Goal: Task Accomplishment & Management: Complete application form

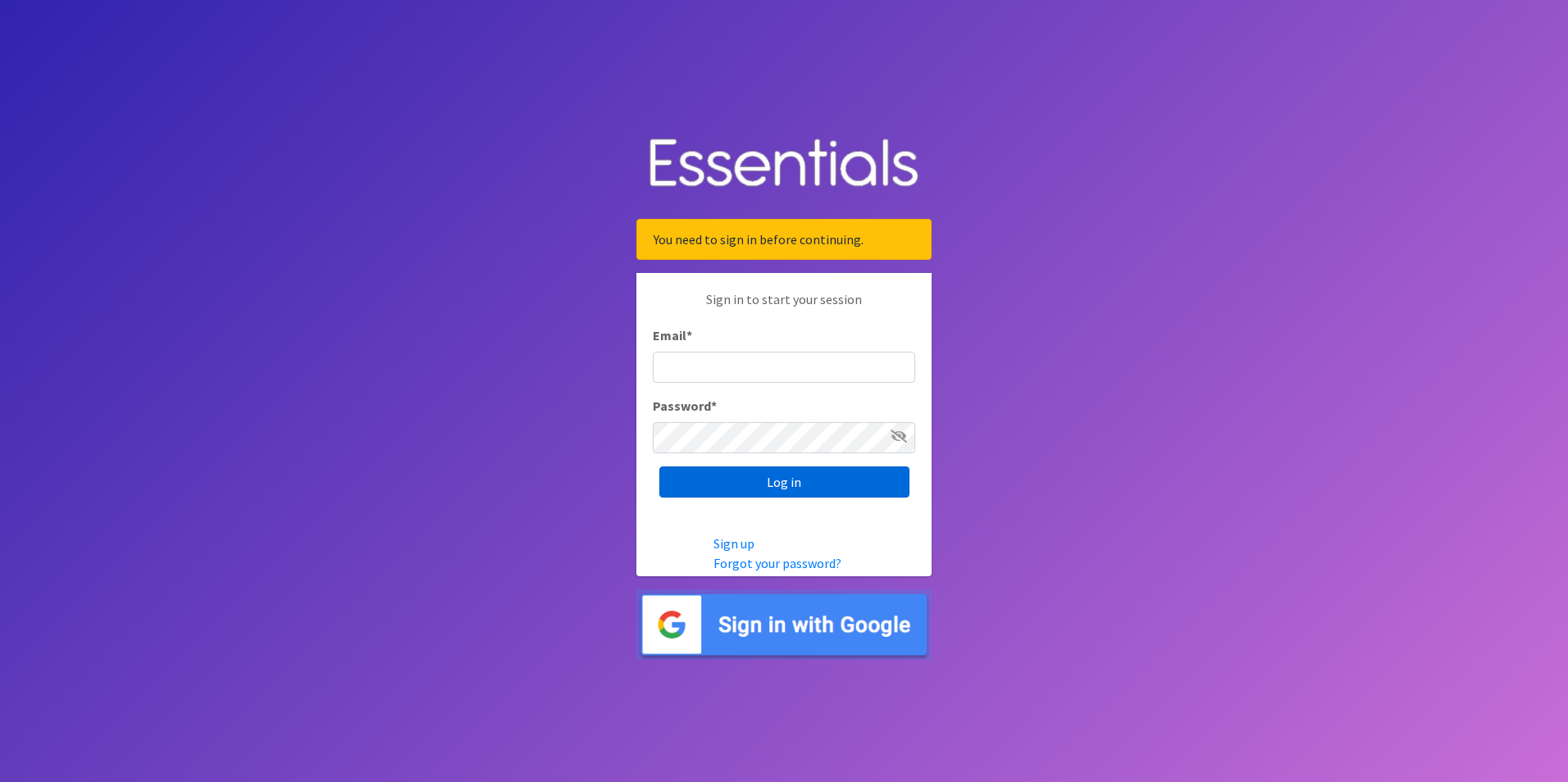
type input "[PERSON_NAME][EMAIL_ADDRESS][DOMAIN_NAME]"
click at [786, 482] on input "Log in" at bounding box center [784, 482] width 250 height 31
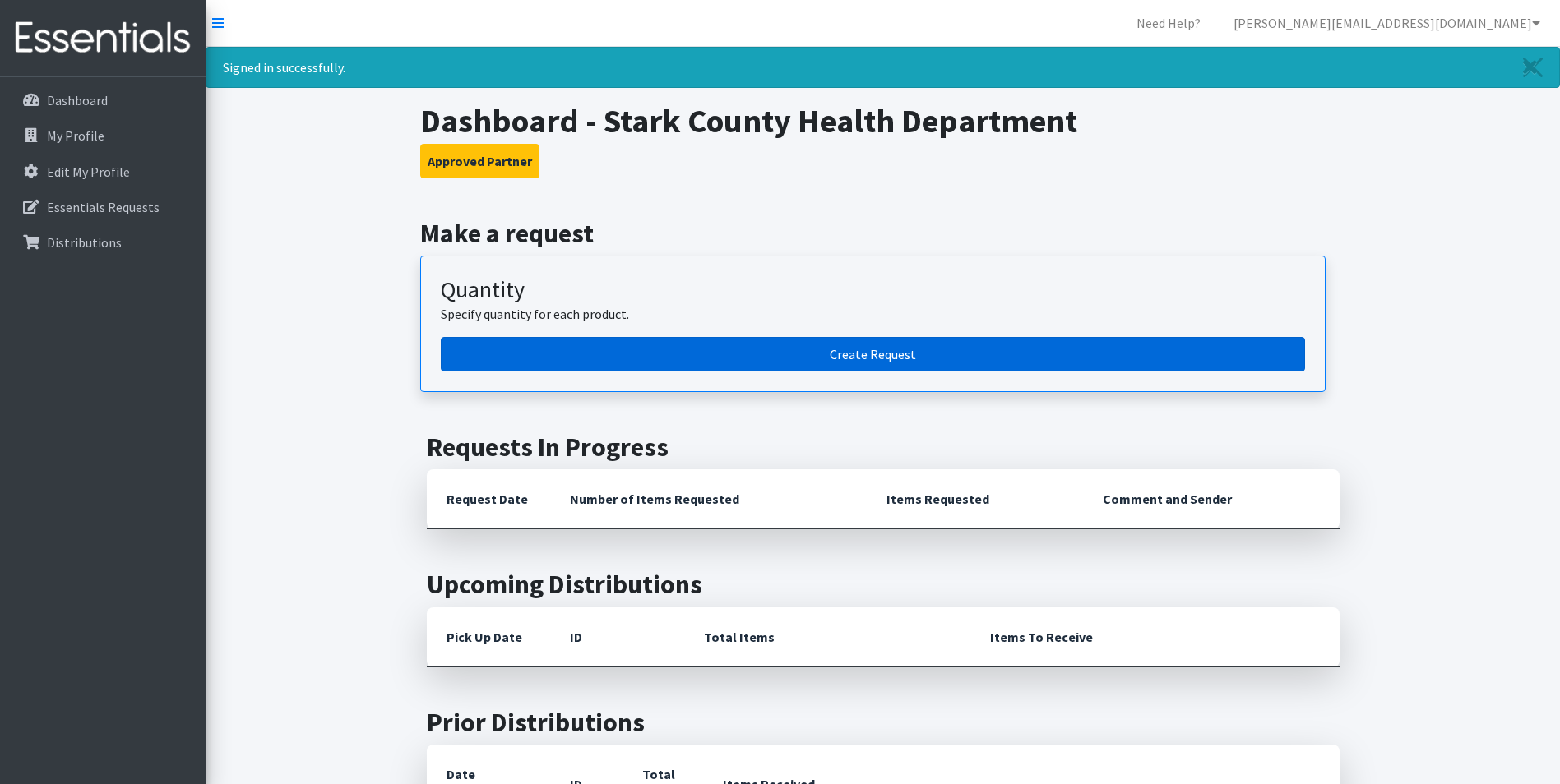
click at [799, 371] on link "Create Request" at bounding box center [873, 354] width 864 height 35
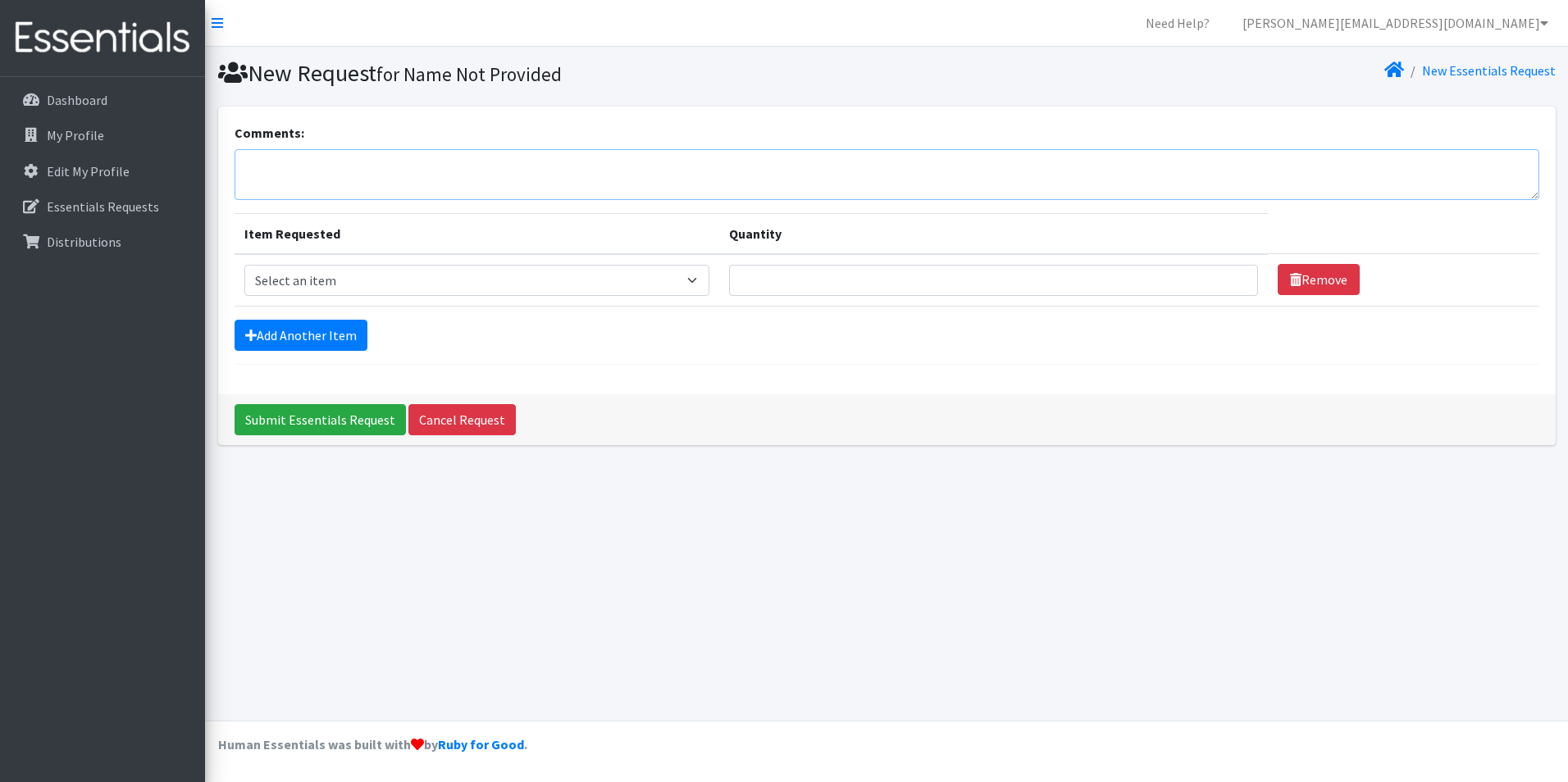
click at [319, 178] on textarea "Comments:" at bounding box center [887, 175] width 1305 height 51
click at [321, 280] on select "Select an item Adult XXX Large Adult Large Adult XX Large Adult Medium Adult Sm…" at bounding box center [477, 280] width 466 height 31
select select "406"
click at [244, 265] on select "Select an item Adult XXX Large Adult Large Adult XX Large Adult Medium Adult Sm…" at bounding box center [477, 280] width 466 height 31
click at [813, 261] on td "Quantity" at bounding box center [993, 281] width 548 height 53
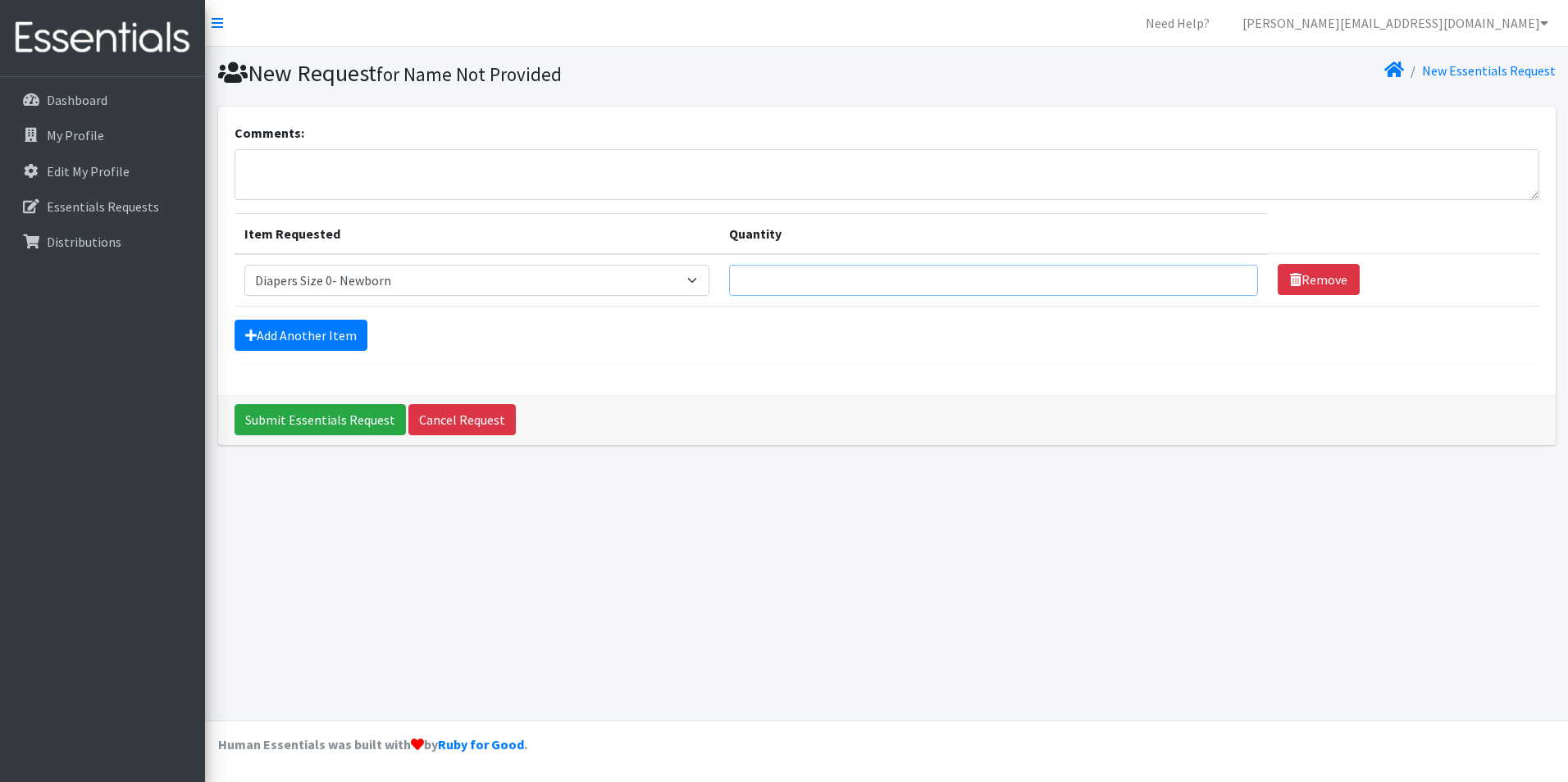
click at [822, 275] on input "Quantity" at bounding box center [993, 280] width 529 height 31
type input "150"
click at [312, 327] on link "Add Another Item" at bounding box center [301, 335] width 133 height 31
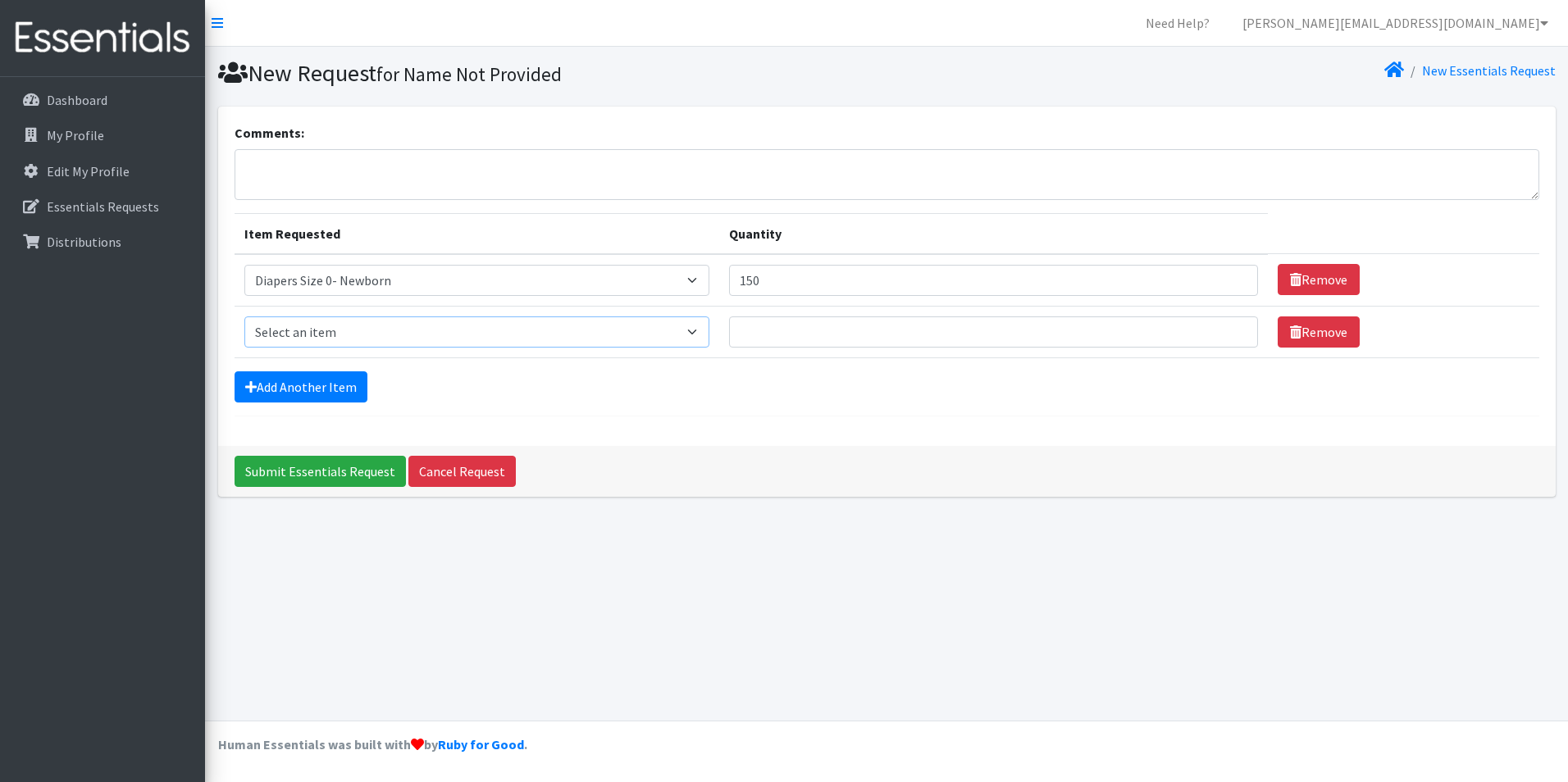
click at [387, 323] on select "Select an item Adult XXX Large Adult Large Adult XX Large Adult Medium Adult Sm…" at bounding box center [477, 331] width 466 height 31
select select "408"
click at [244, 316] on select "Select an item Adult XXX Large Adult Large Adult XX Large Adult Medium Adult Sm…" at bounding box center [477, 331] width 466 height 31
click at [817, 345] on input "Quantity" at bounding box center [993, 331] width 529 height 31
type input "250"
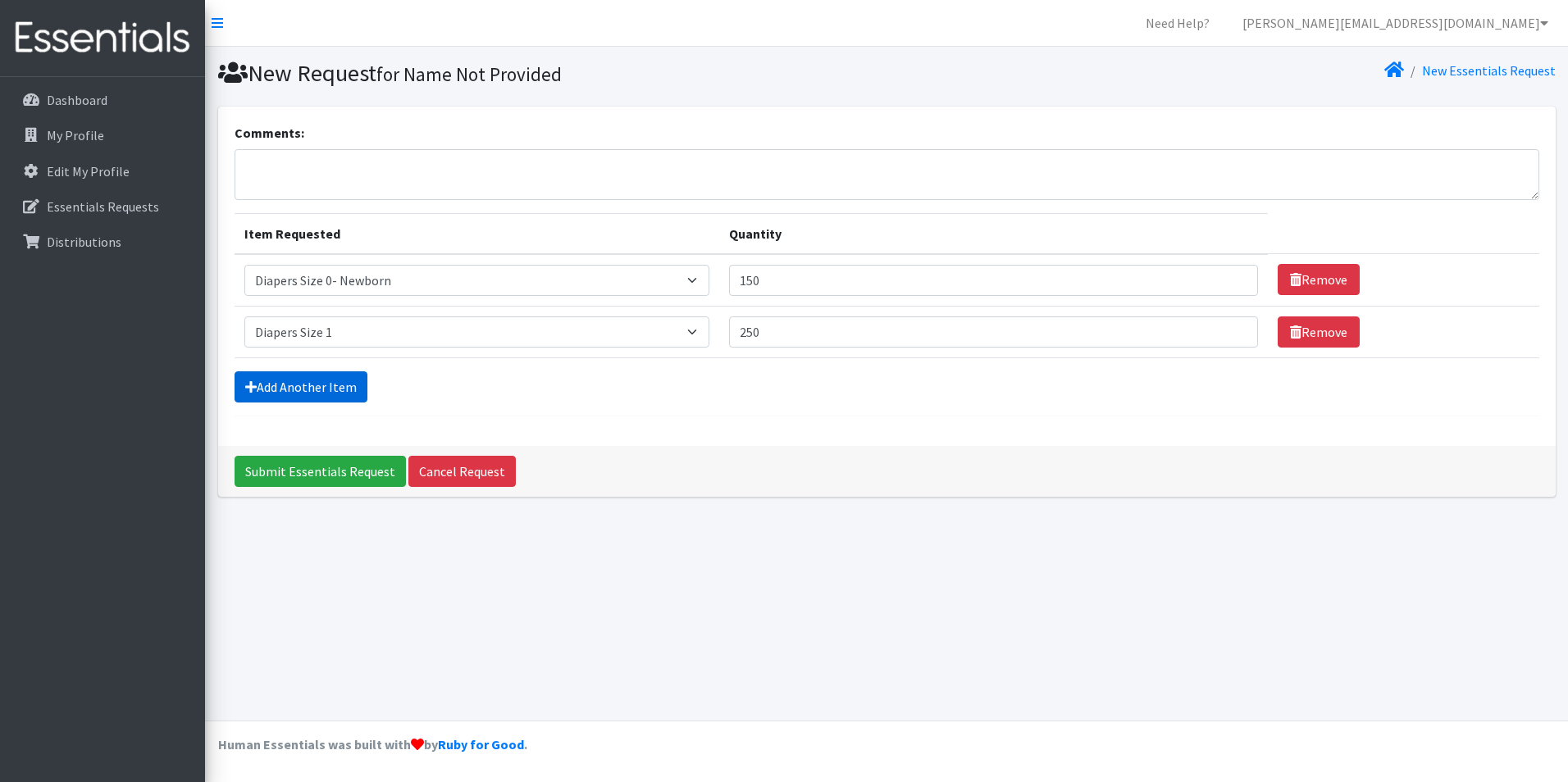
click at [285, 373] on link "Add Another Item" at bounding box center [301, 387] width 133 height 31
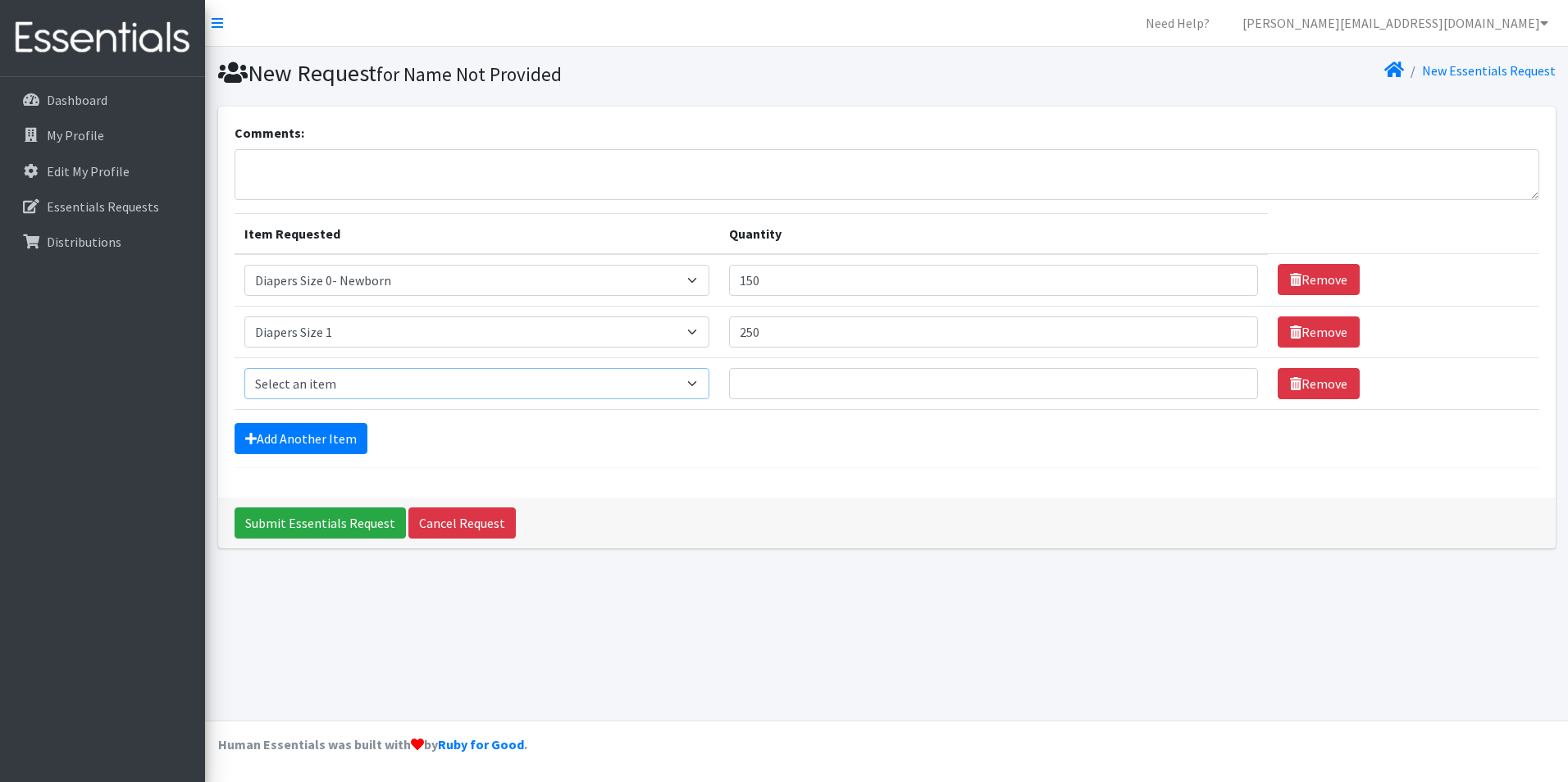
click at [361, 373] on select "Select an item Adult XXX Large Adult Large Adult XX Large Adult Medium Adult Sm…" at bounding box center [477, 383] width 466 height 31
select select "426"
click at [244, 368] on select "Select an item Adult XXX Large Adult Large Adult XX Large Adult Medium Adult Sm…" at bounding box center [477, 383] width 466 height 31
click at [755, 381] on input "Quantity" at bounding box center [993, 383] width 529 height 31
type input "150"
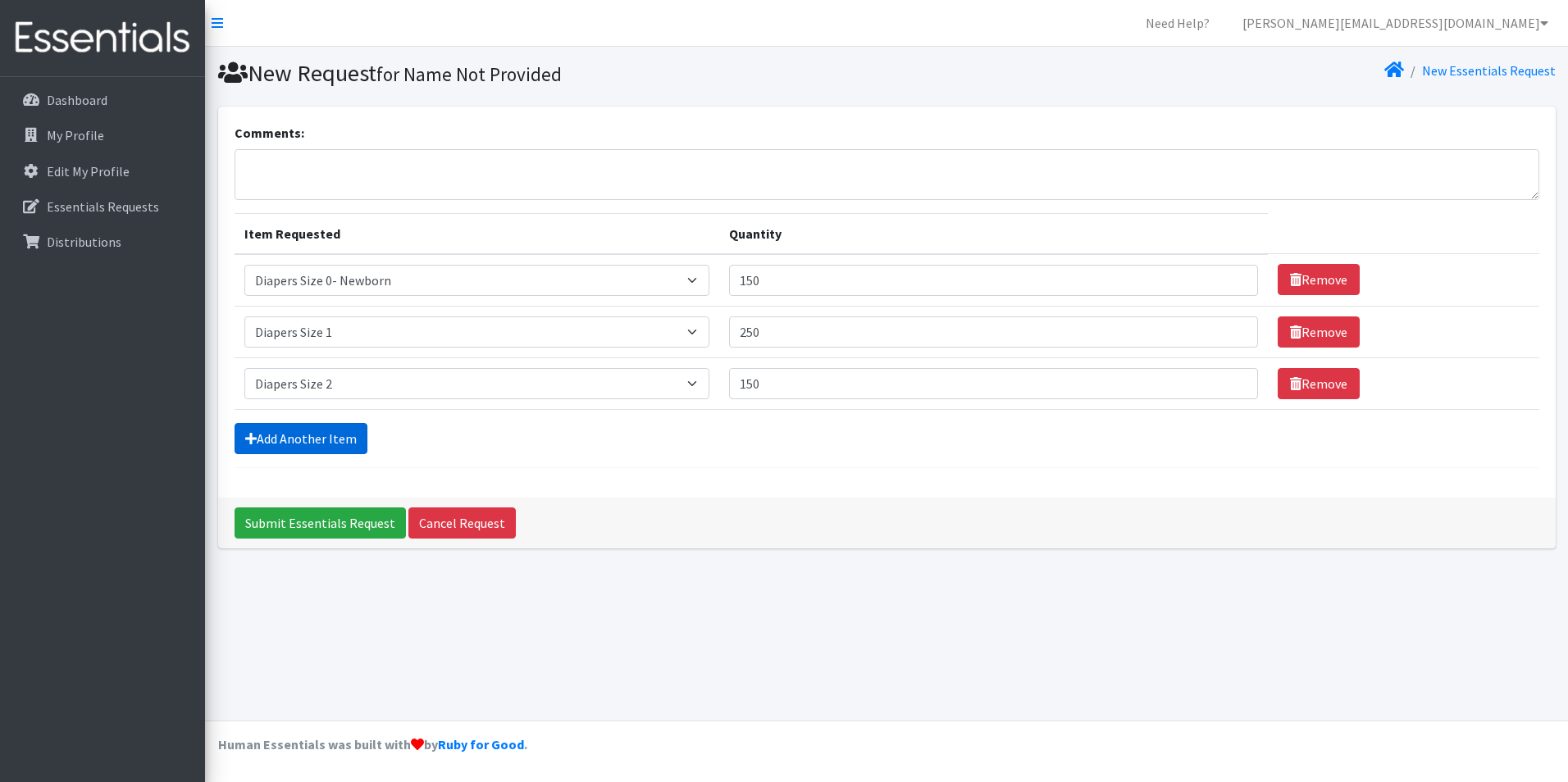
click at [282, 433] on link "Add Another Item" at bounding box center [301, 438] width 133 height 31
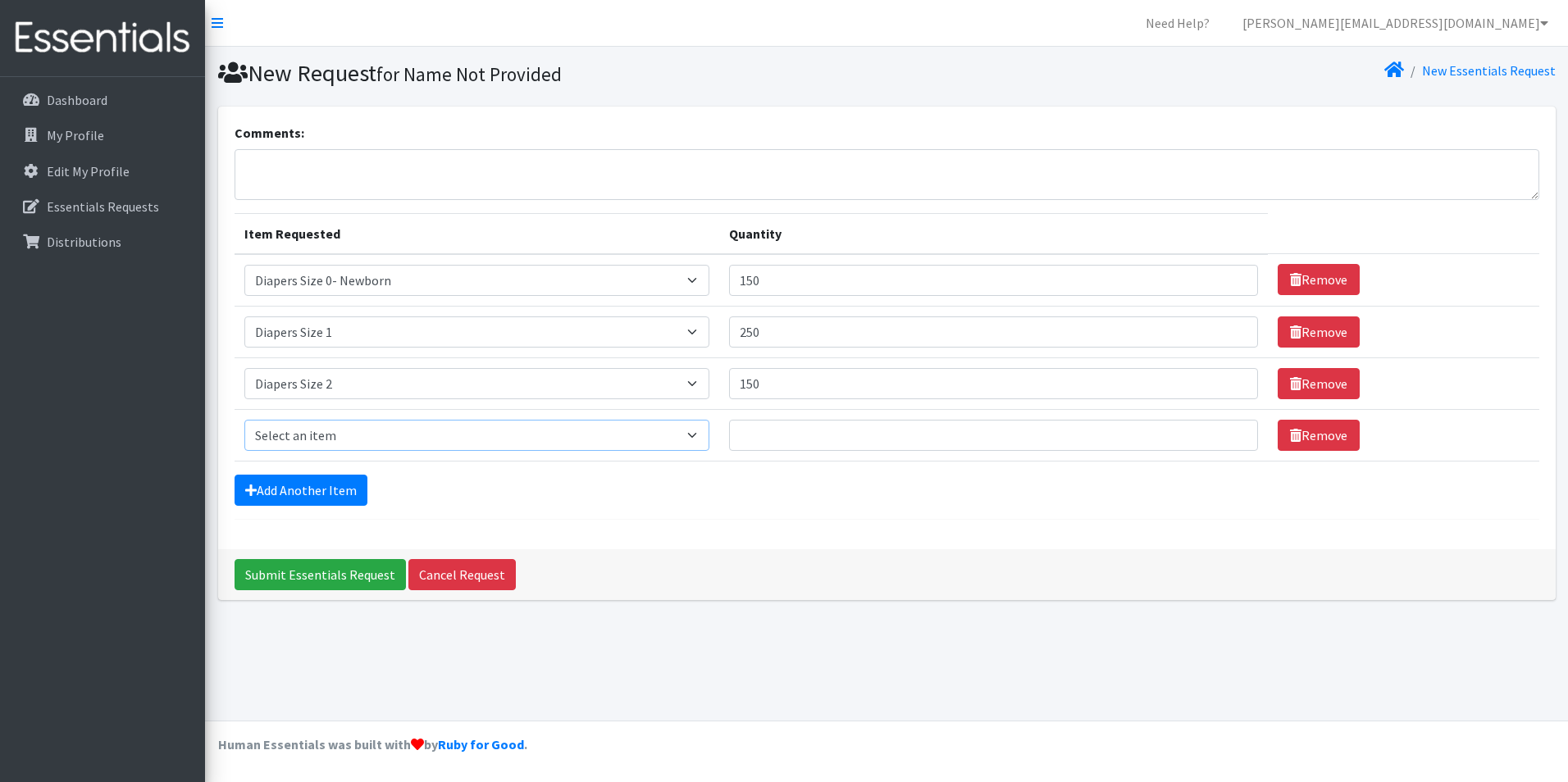
click at [343, 436] on select "Select an item Adult XXX Large Adult Large Adult XX Large Adult Medium Adult Sm…" at bounding box center [477, 435] width 466 height 31
select select "428"
click at [244, 420] on select "Select an item Adult XXX Large Adult Large Adult XX Large Adult Medium Adult Sm…" at bounding box center [477, 435] width 466 height 31
click at [840, 436] on input "Quantity" at bounding box center [993, 435] width 529 height 31
type input "500"
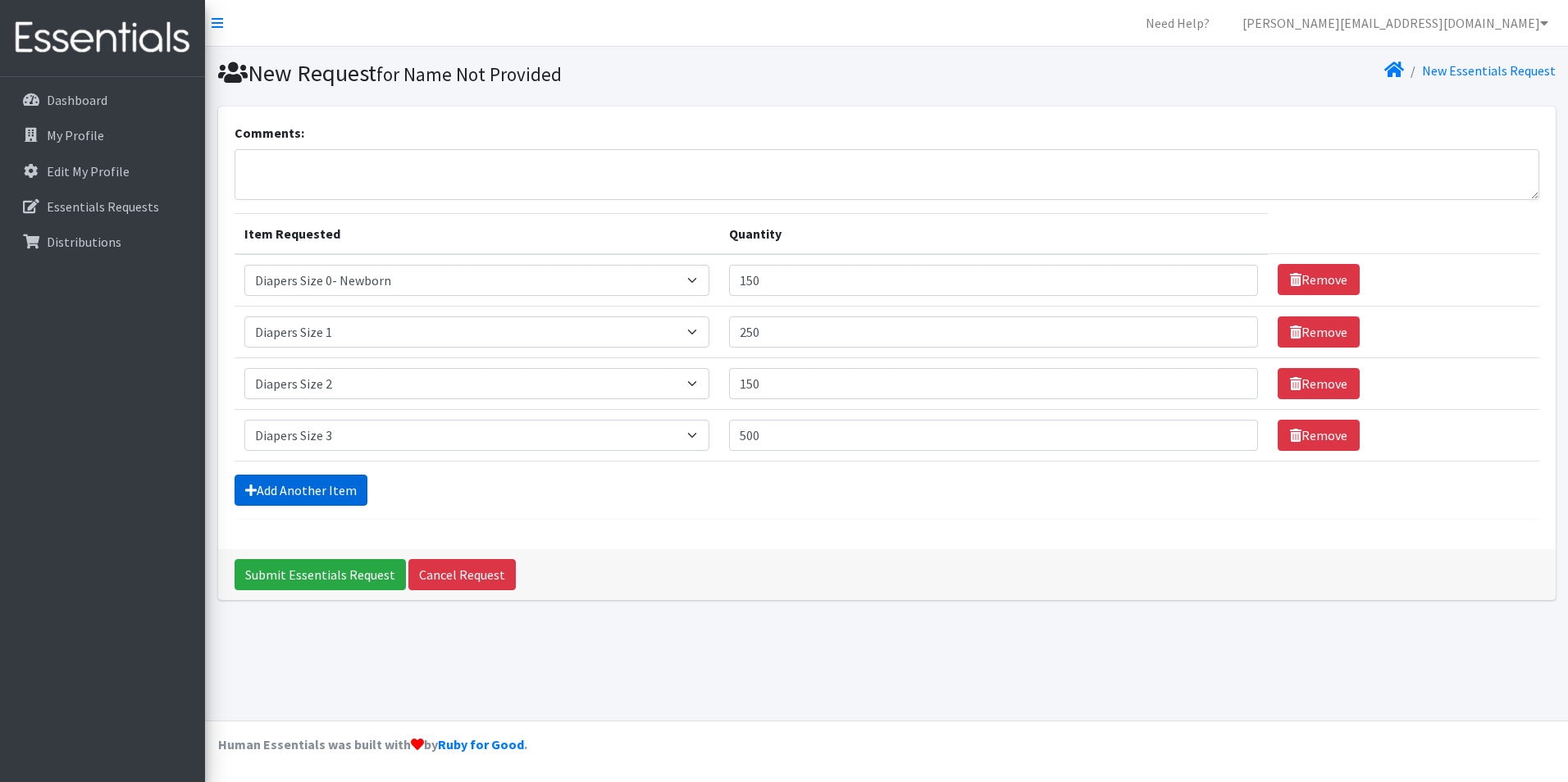
click at [309, 502] on link "Add Another Item" at bounding box center [301, 490] width 133 height 31
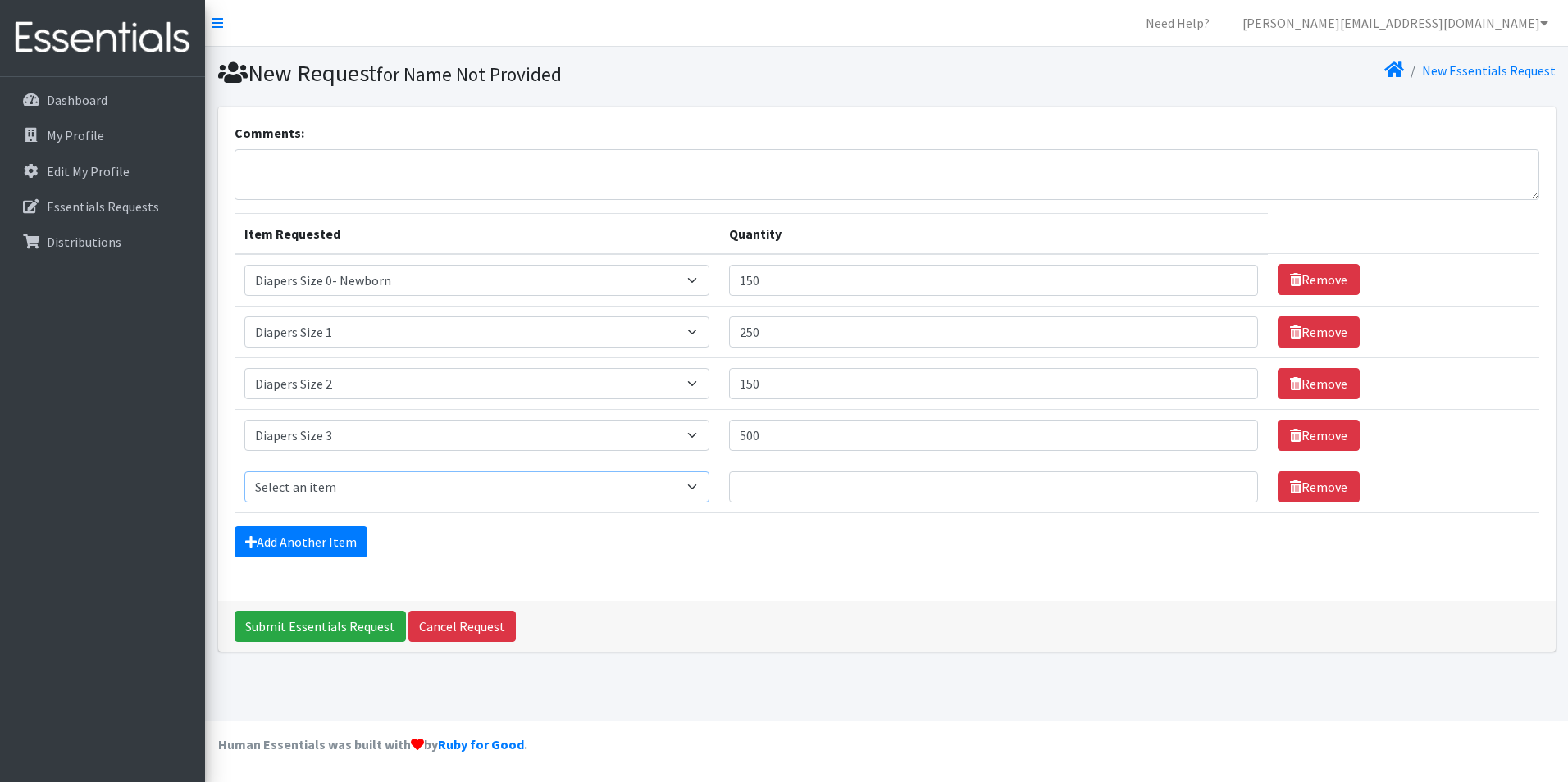
click at [386, 491] on select "Select an item Adult XXX Large Adult Large Adult XX Large Adult Medium Adult Sm…" at bounding box center [477, 486] width 466 height 31
select select "414"
click at [244, 471] on select "Select an item Adult XXX Large Adult Large Adult XX Large Adult Medium Adult Sm…" at bounding box center [477, 486] width 466 height 31
click at [775, 481] on input "Quantity" at bounding box center [993, 486] width 529 height 31
type input "500"
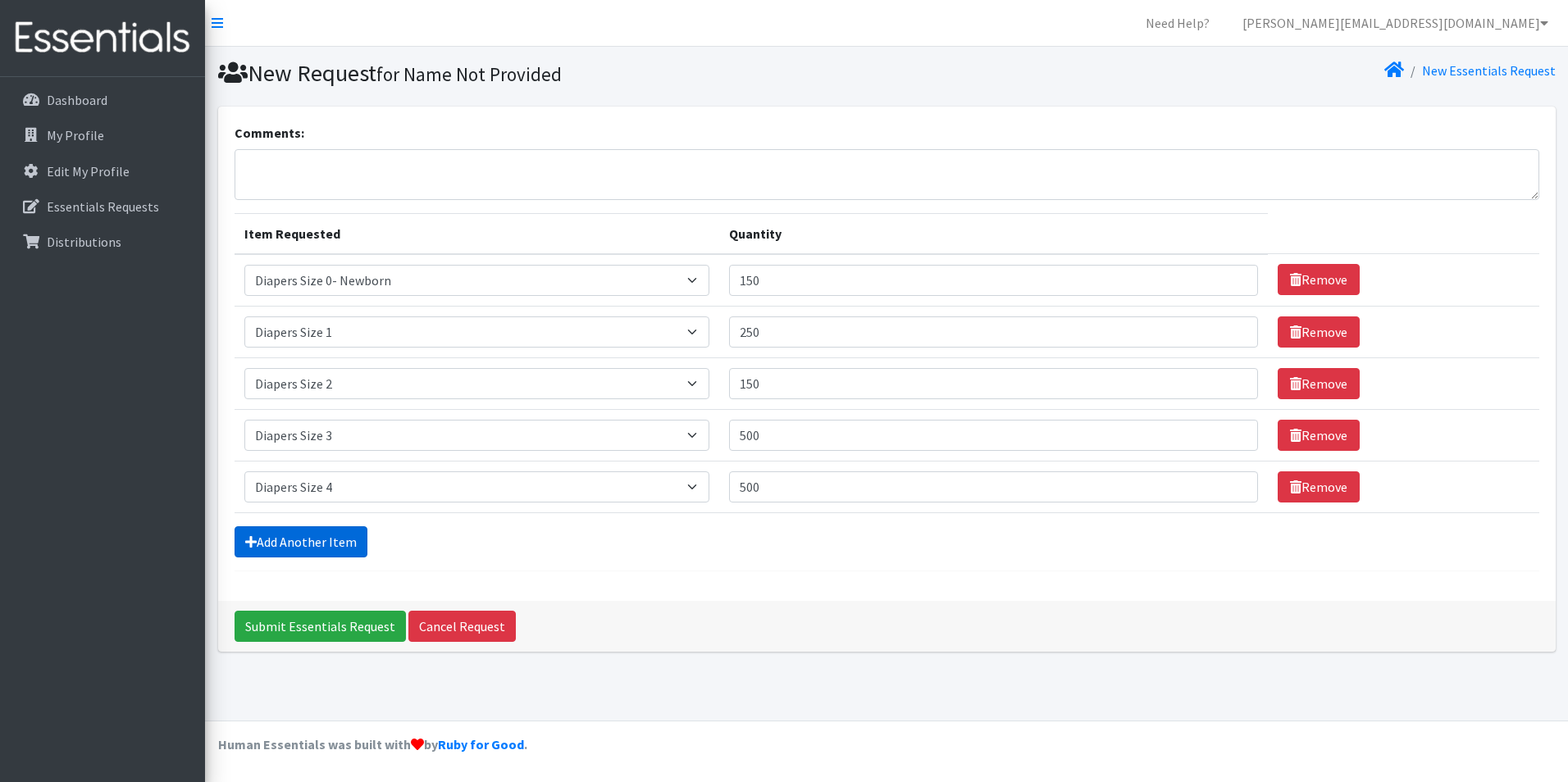
click at [264, 553] on link "Add Another Item" at bounding box center [301, 542] width 133 height 31
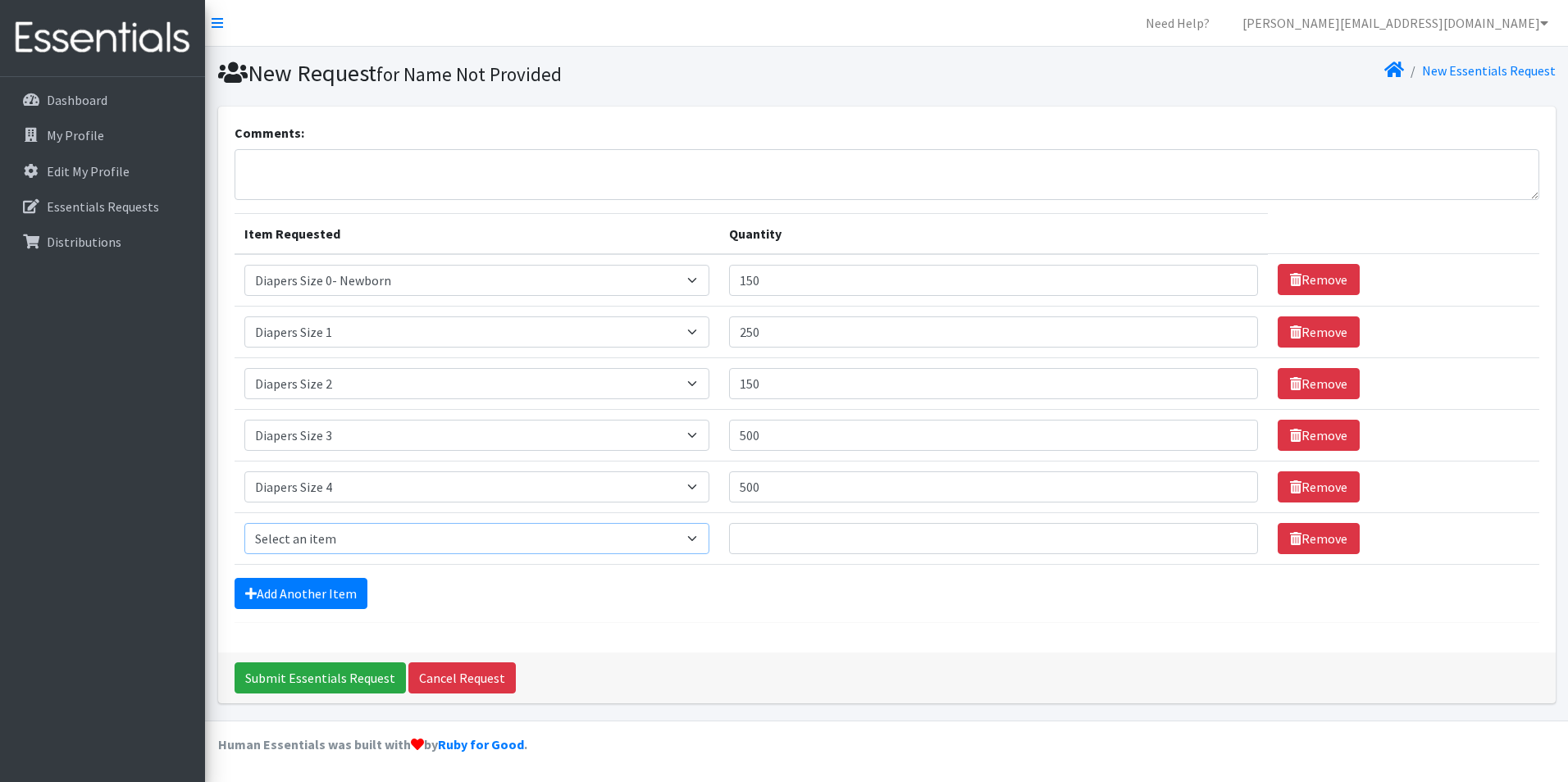
click at [299, 532] on select "Select an item Adult XXX Large Adult Large Adult XX Large Adult Medium Adult Sm…" at bounding box center [477, 538] width 466 height 31
select select "415"
click at [244, 523] on select "Select an item Adult XXX Large Adult Large Adult XX Large Adult Medium Adult Sm…" at bounding box center [477, 538] width 466 height 31
click at [768, 536] on input "Quantity" at bounding box center [993, 538] width 529 height 31
type input "500"
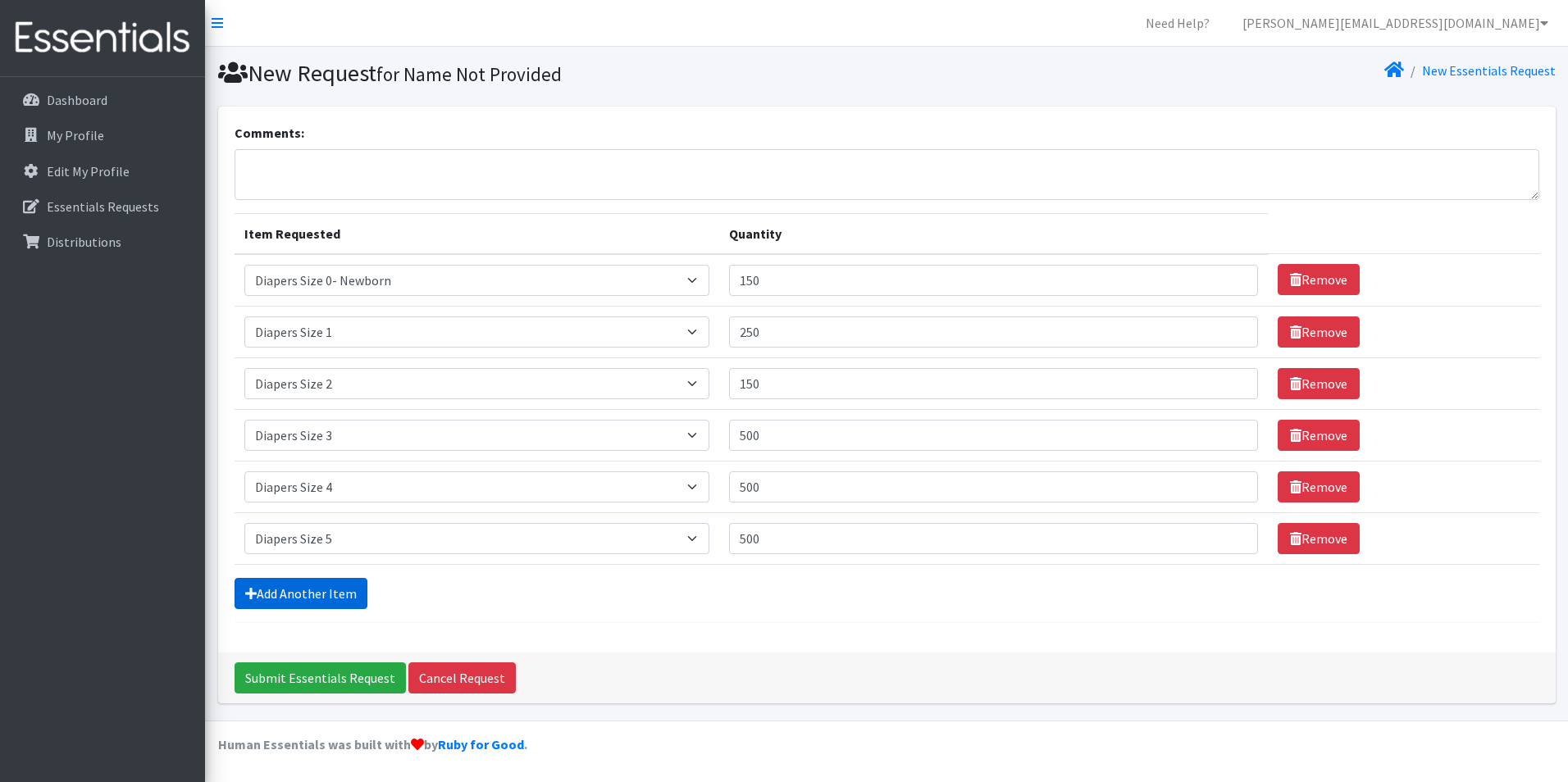
click at [327, 594] on link "Add Another Item" at bounding box center [301, 593] width 133 height 31
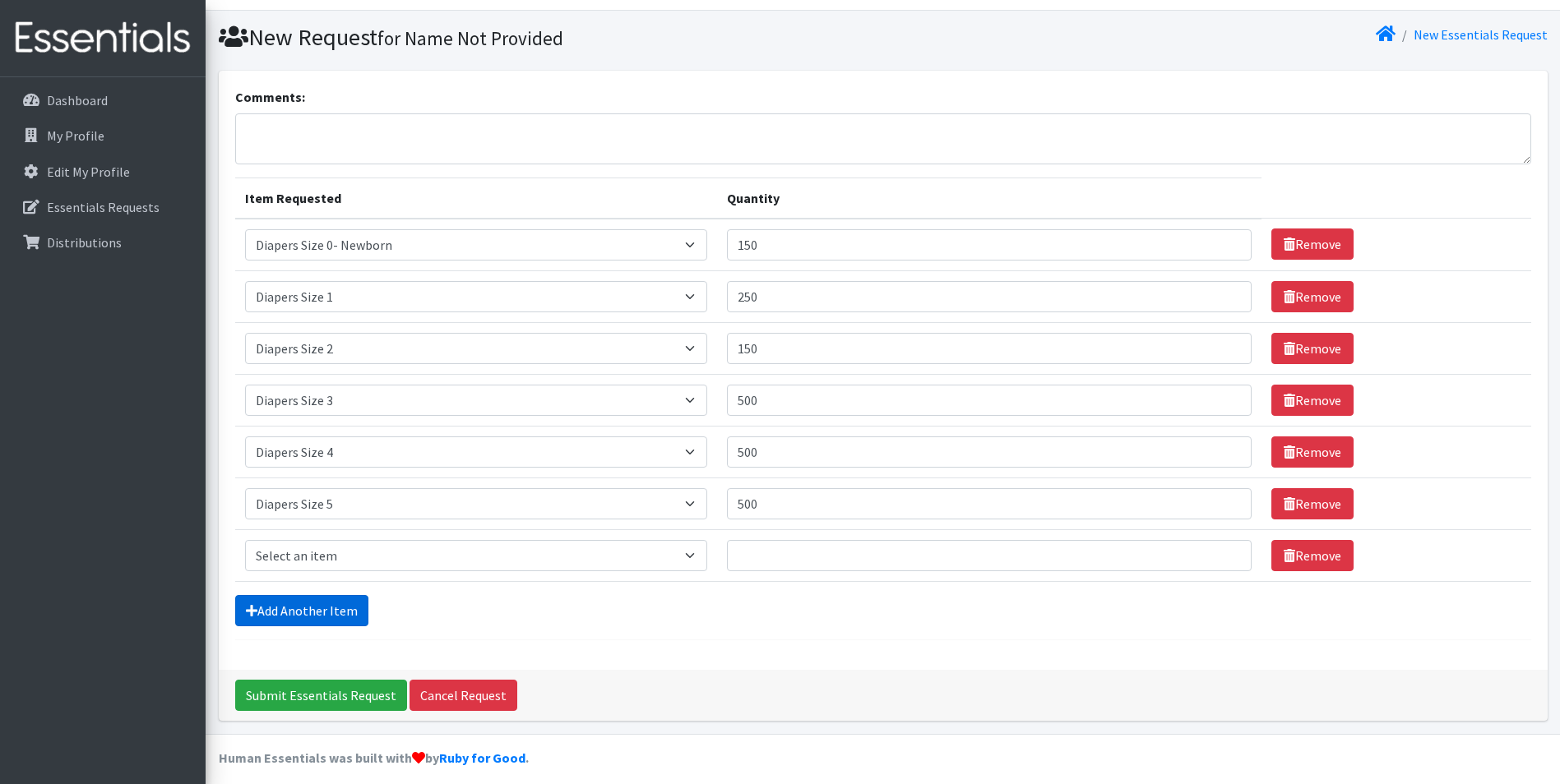
scroll to position [48, 0]
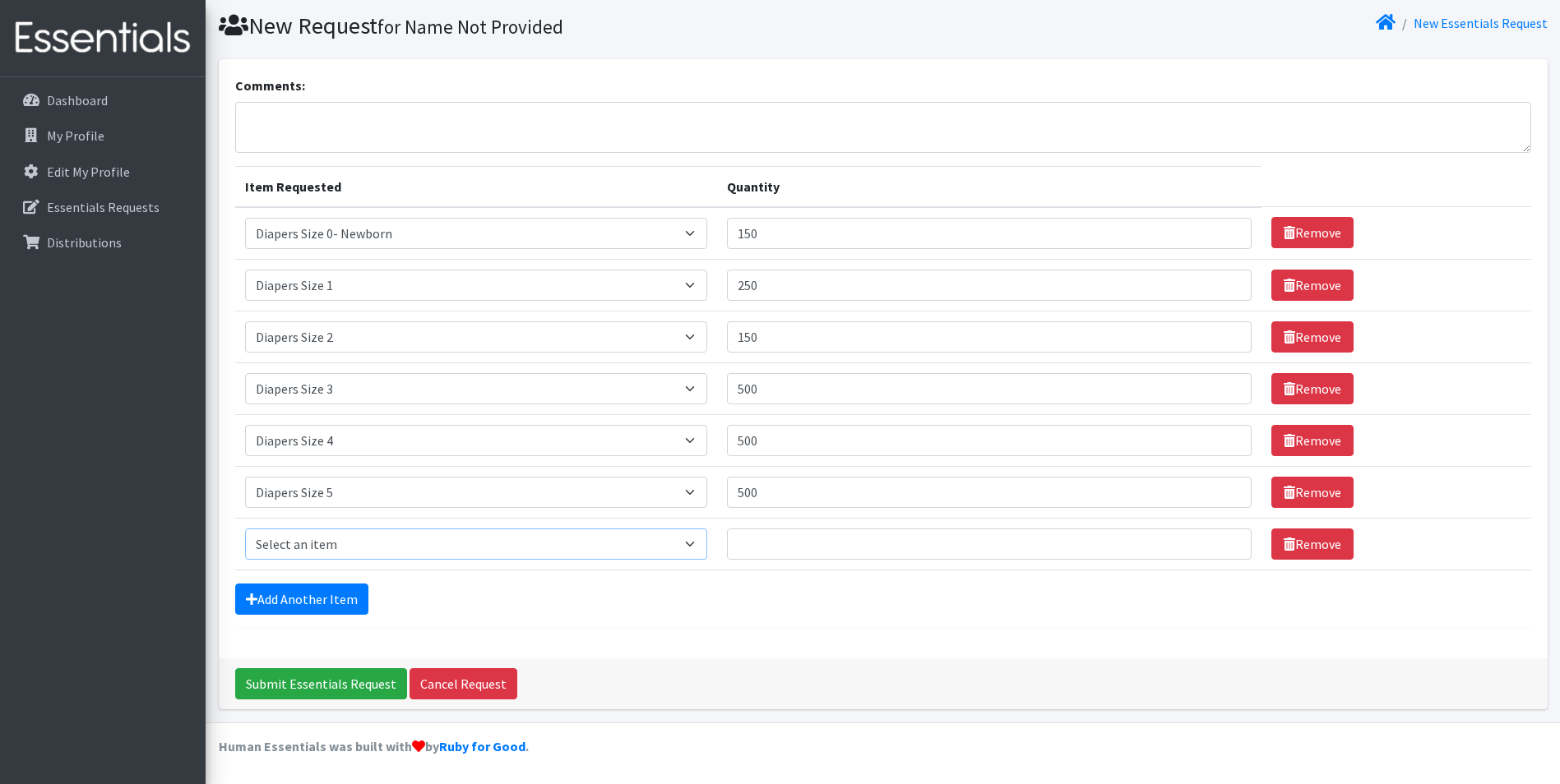
click at [358, 554] on select "Select an item Adult XXX Large Adult Large Adult XX Large Adult Medium Adult Sm…" at bounding box center [475, 544] width 462 height 31
select select "417"
click at [245, 529] on select "Select an item Adult XXX Large Adult Large Adult XX Large Adult Medium Adult Sm…" at bounding box center [475, 544] width 462 height 31
click at [788, 536] on input "Quantity" at bounding box center [989, 544] width 525 height 31
type input "300"
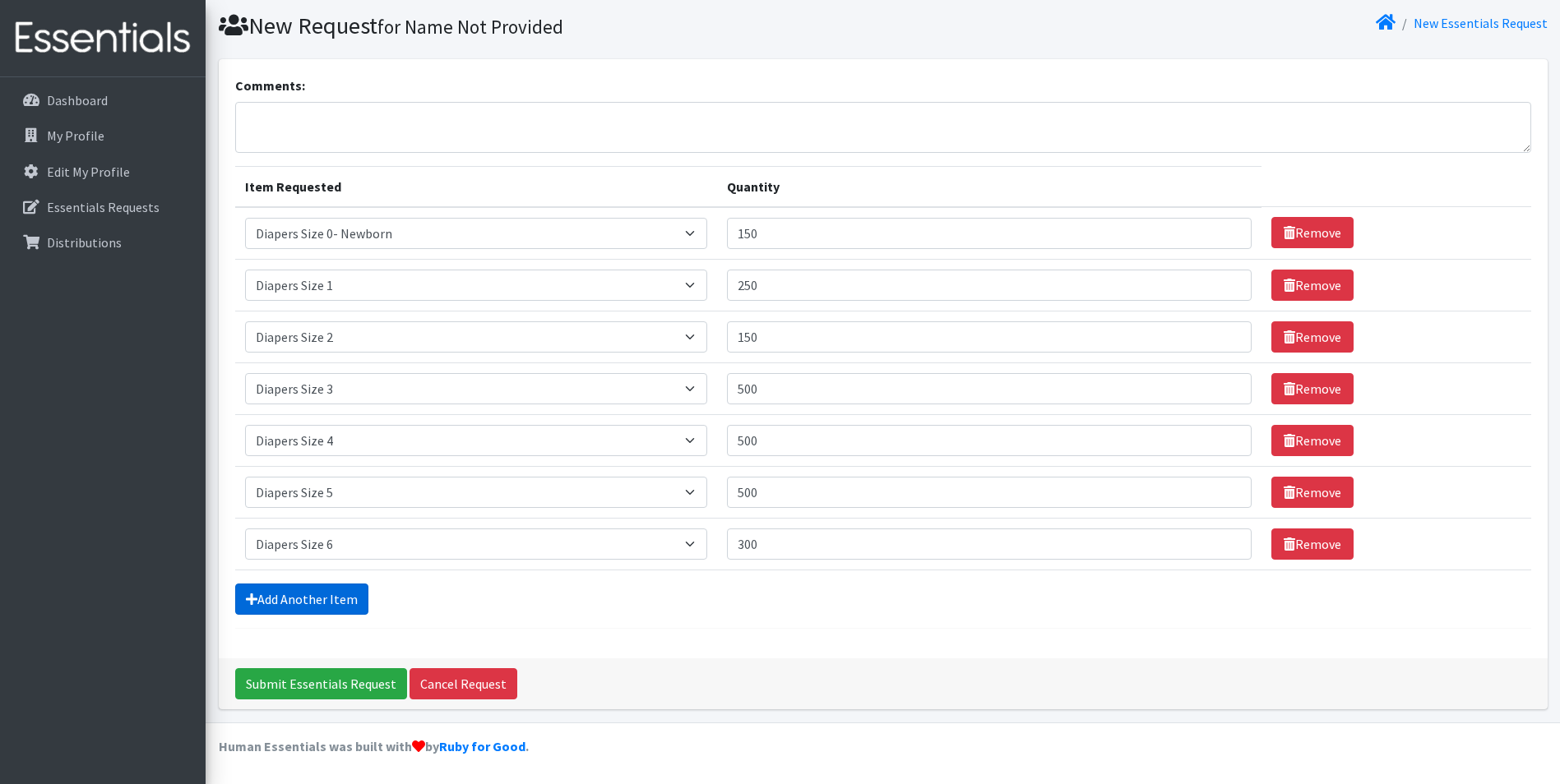
click at [275, 612] on link "Add Another Item" at bounding box center [302, 599] width 134 height 31
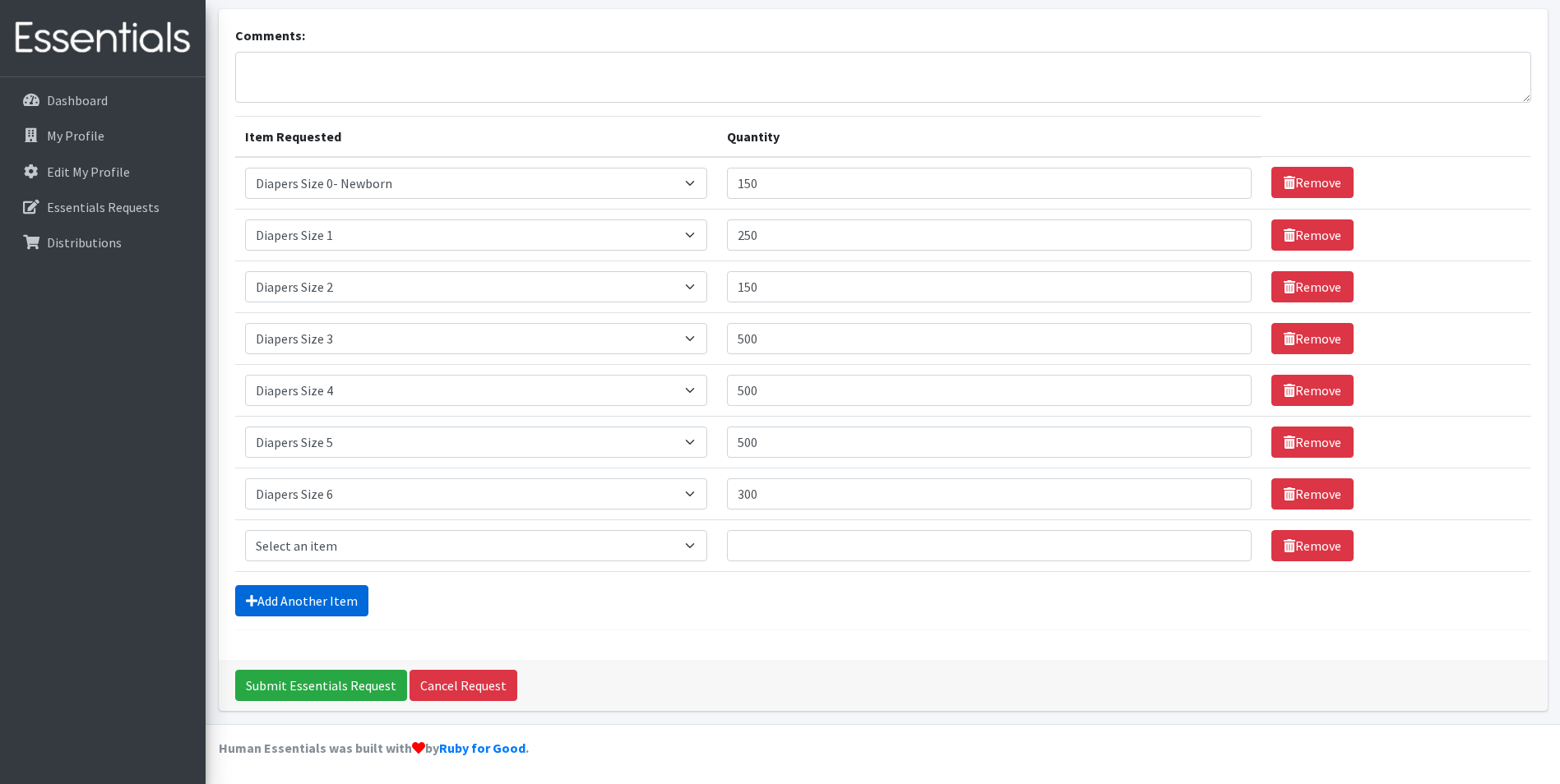
scroll to position [100, 0]
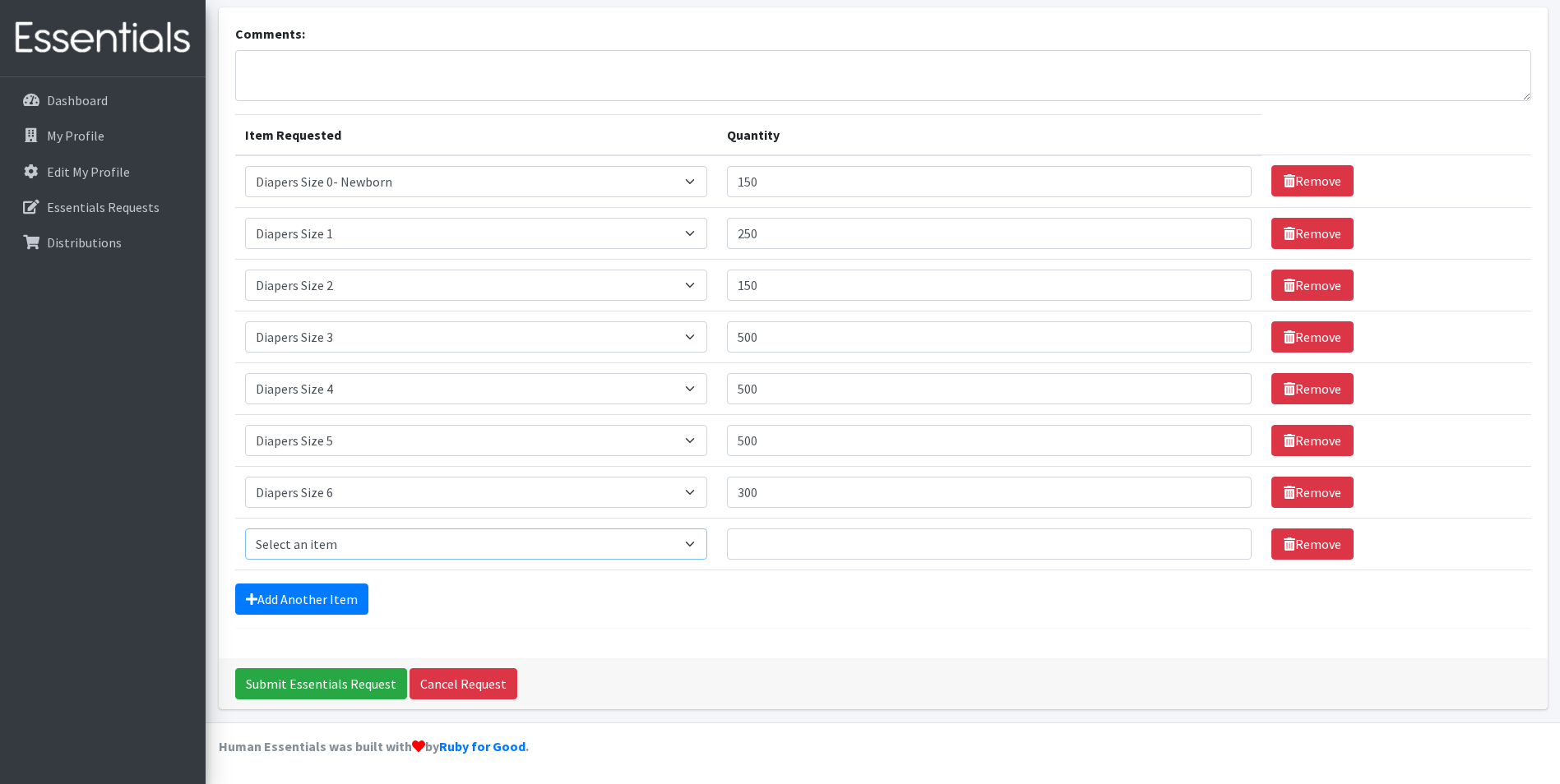
click at [484, 551] on select "Select an item Adult XXX Large Adult Large Adult XX Large Adult Medium Adult Sm…" at bounding box center [475, 544] width 462 height 31
select select "4739"
click at [245, 529] on select "Select an item Adult XXX Large Adult Large Adult XX Large Adult Medium Adult Sm…" at bounding box center [475, 544] width 462 height 31
click at [831, 555] on input "Quantity" at bounding box center [989, 544] width 525 height 31
type input "300"
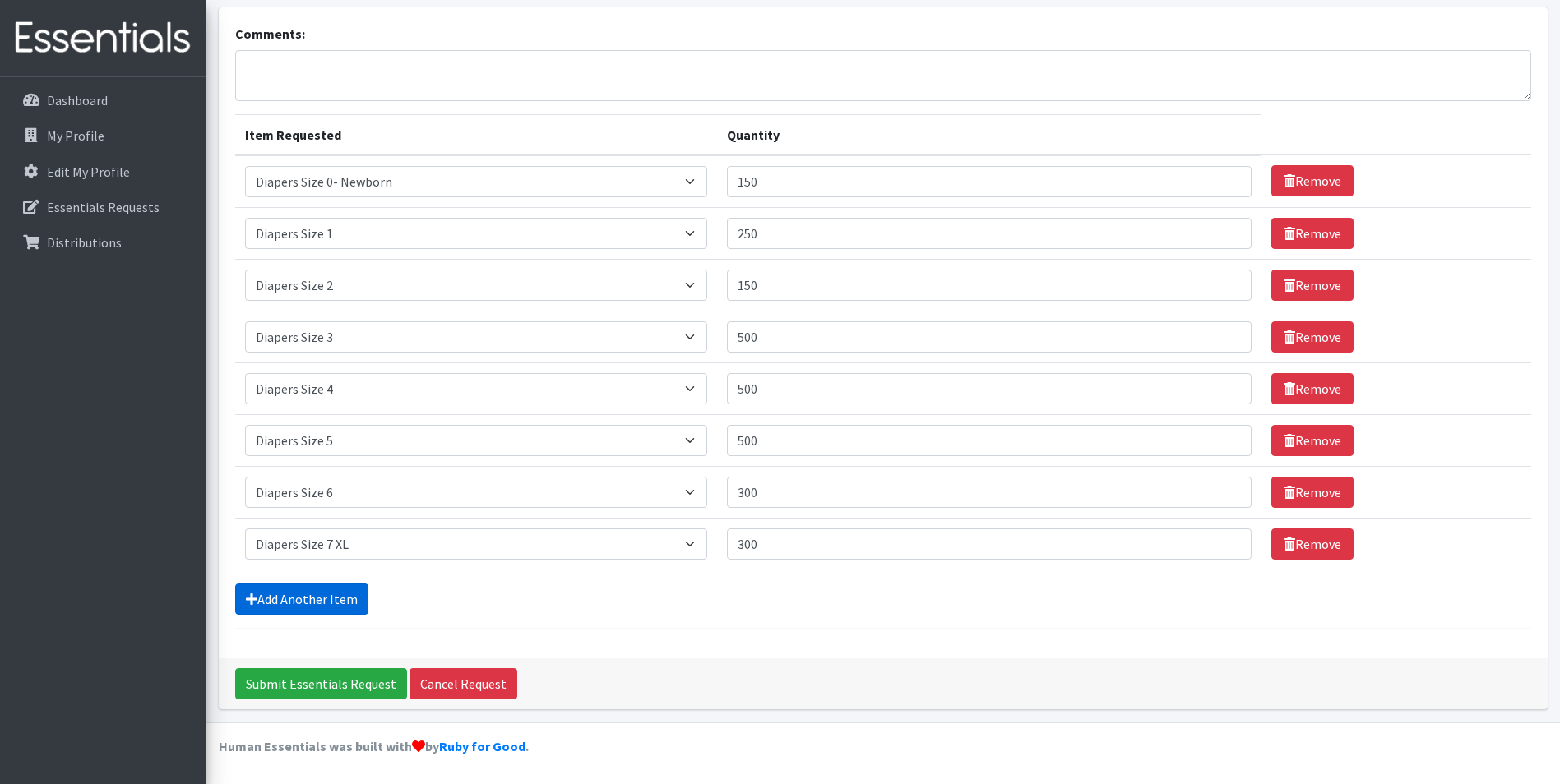
click at [288, 601] on link "Add Another Item" at bounding box center [302, 599] width 134 height 31
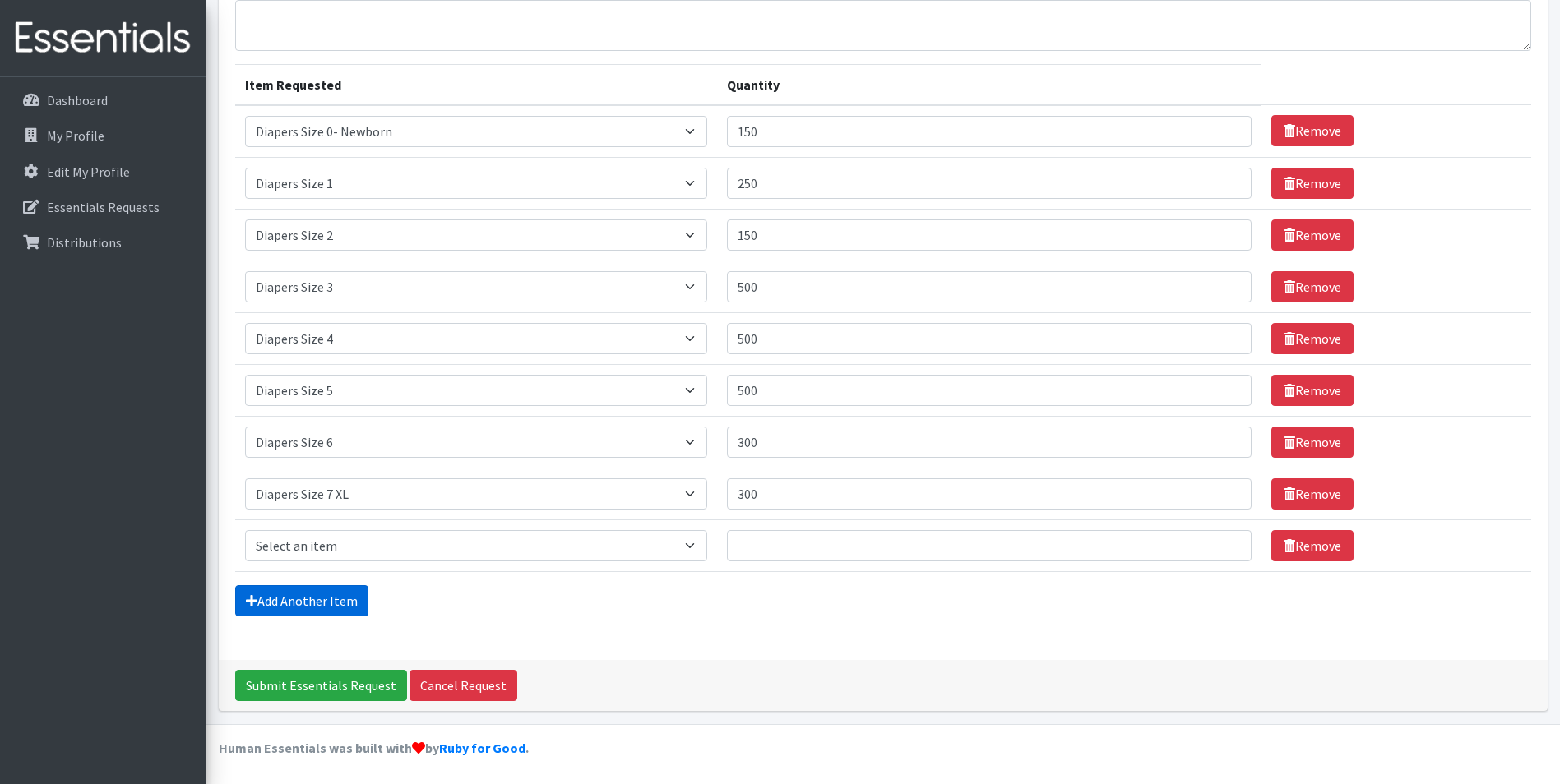
scroll to position [152, 0]
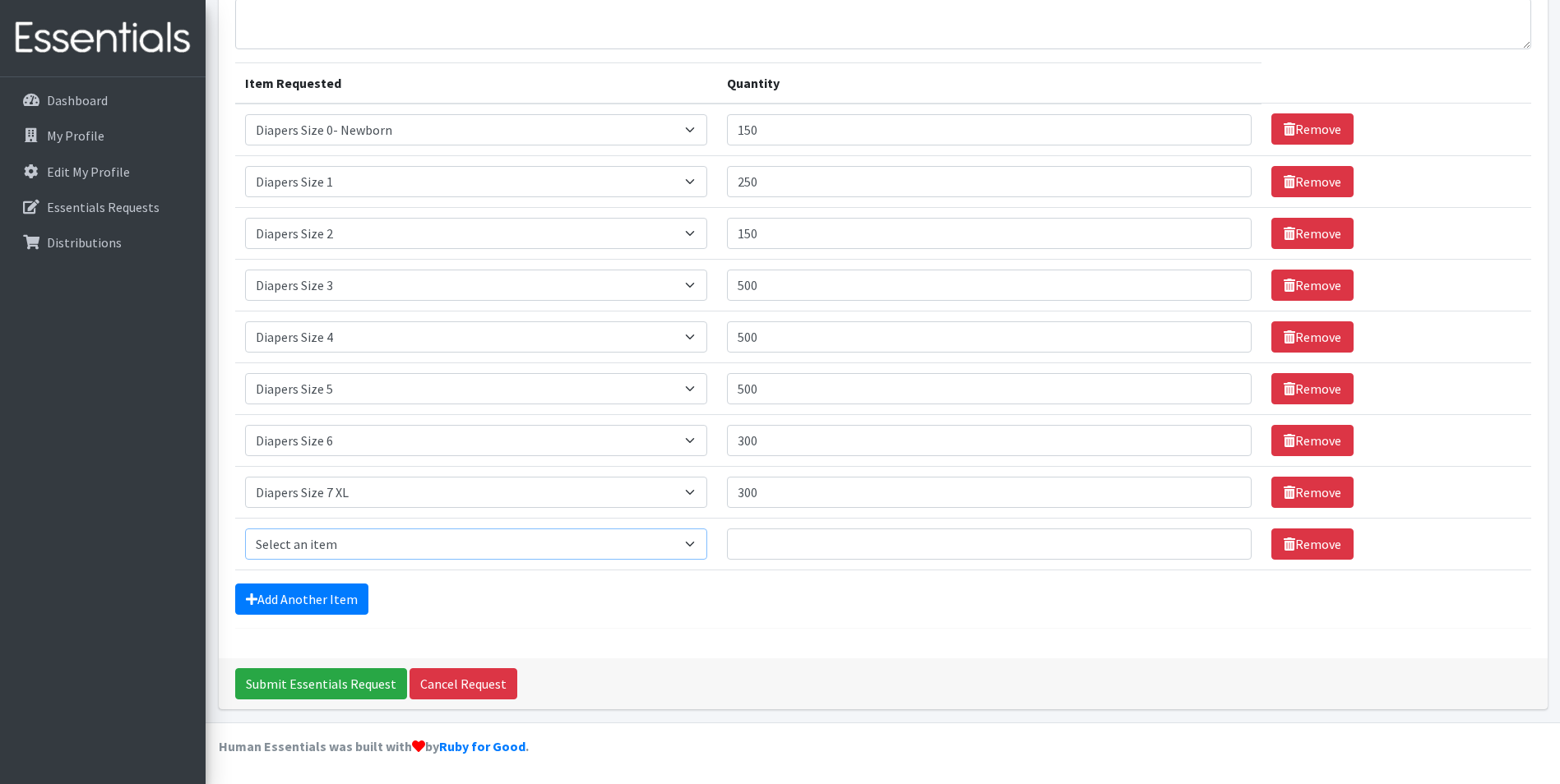
click at [387, 539] on select "Select an item Adult XXX Large Adult Large Adult XX Large Adult Medium Adult Sm…" at bounding box center [475, 544] width 462 height 31
select select "2927"
click at [245, 529] on select "Select an item Adult XXX Large Adult Large Adult XX Large Adult Medium Adult Sm…" at bounding box center [475, 544] width 462 height 31
click at [828, 546] on input "Quantity" at bounding box center [989, 544] width 525 height 31
type input "200"
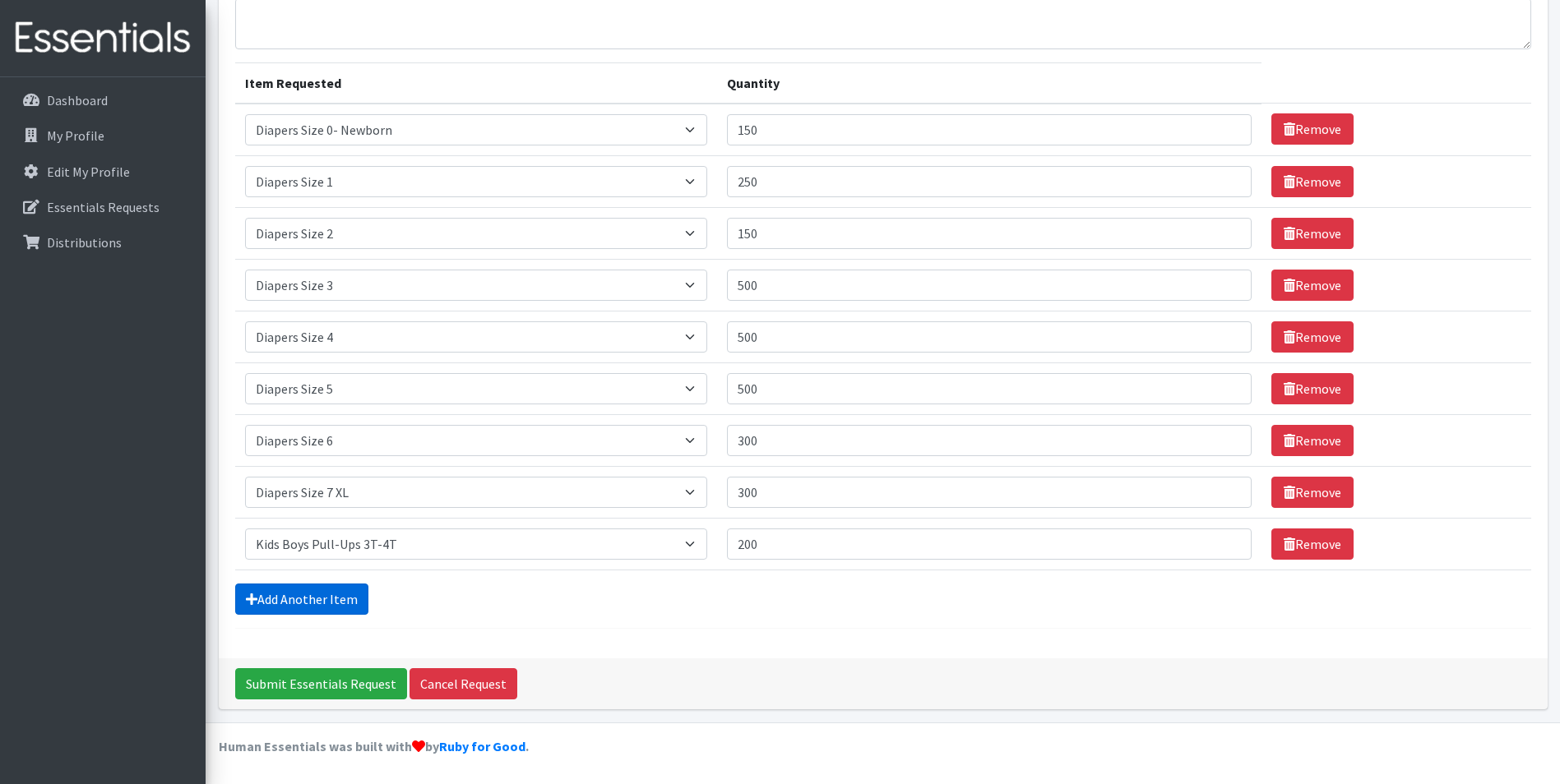
drag, startPoint x: 302, startPoint y: 602, endPoint x: 334, endPoint y: 588, distance: 34.9
click at [302, 602] on link "Add Another Item" at bounding box center [302, 599] width 134 height 31
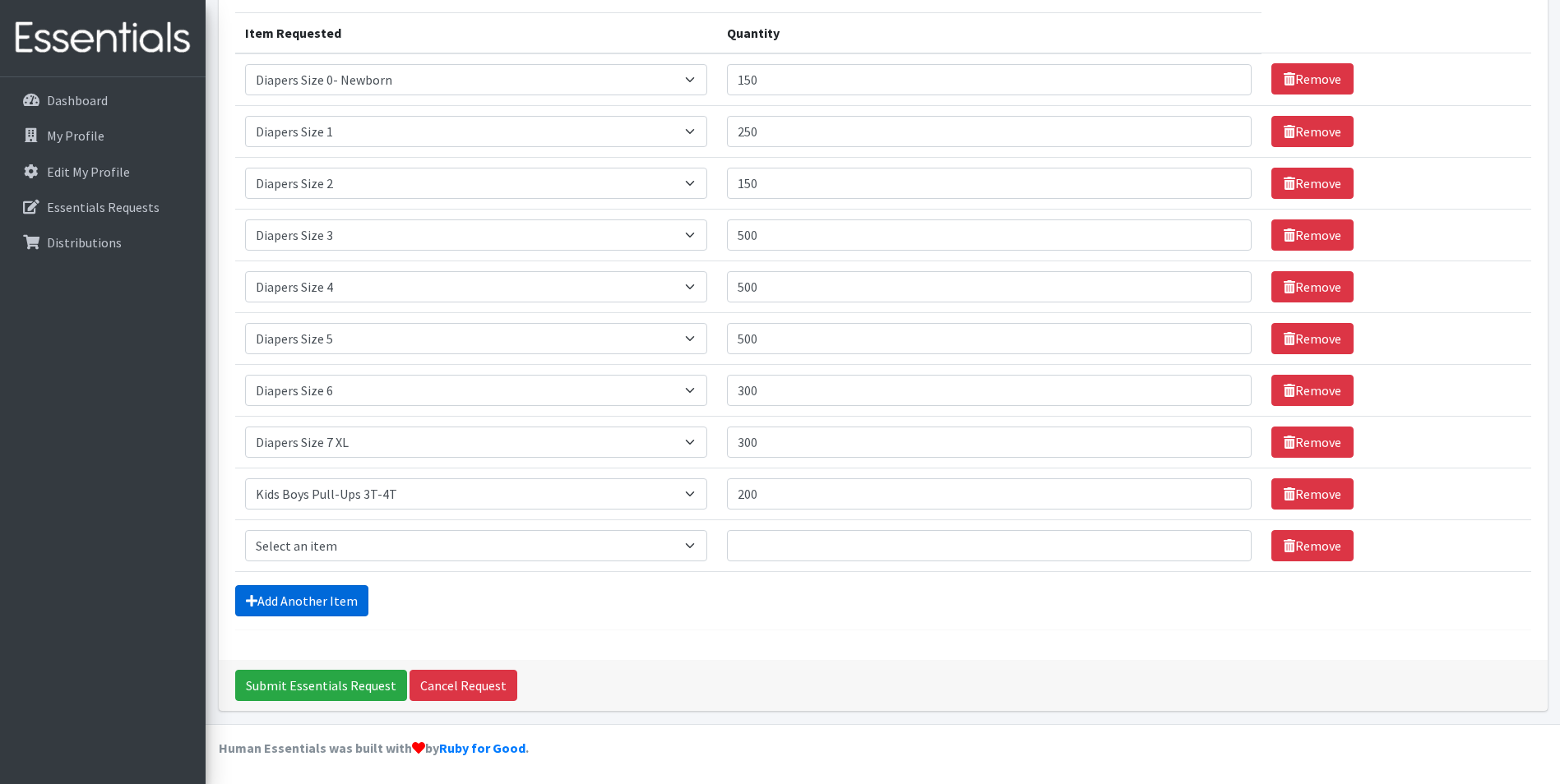
scroll to position [203, 0]
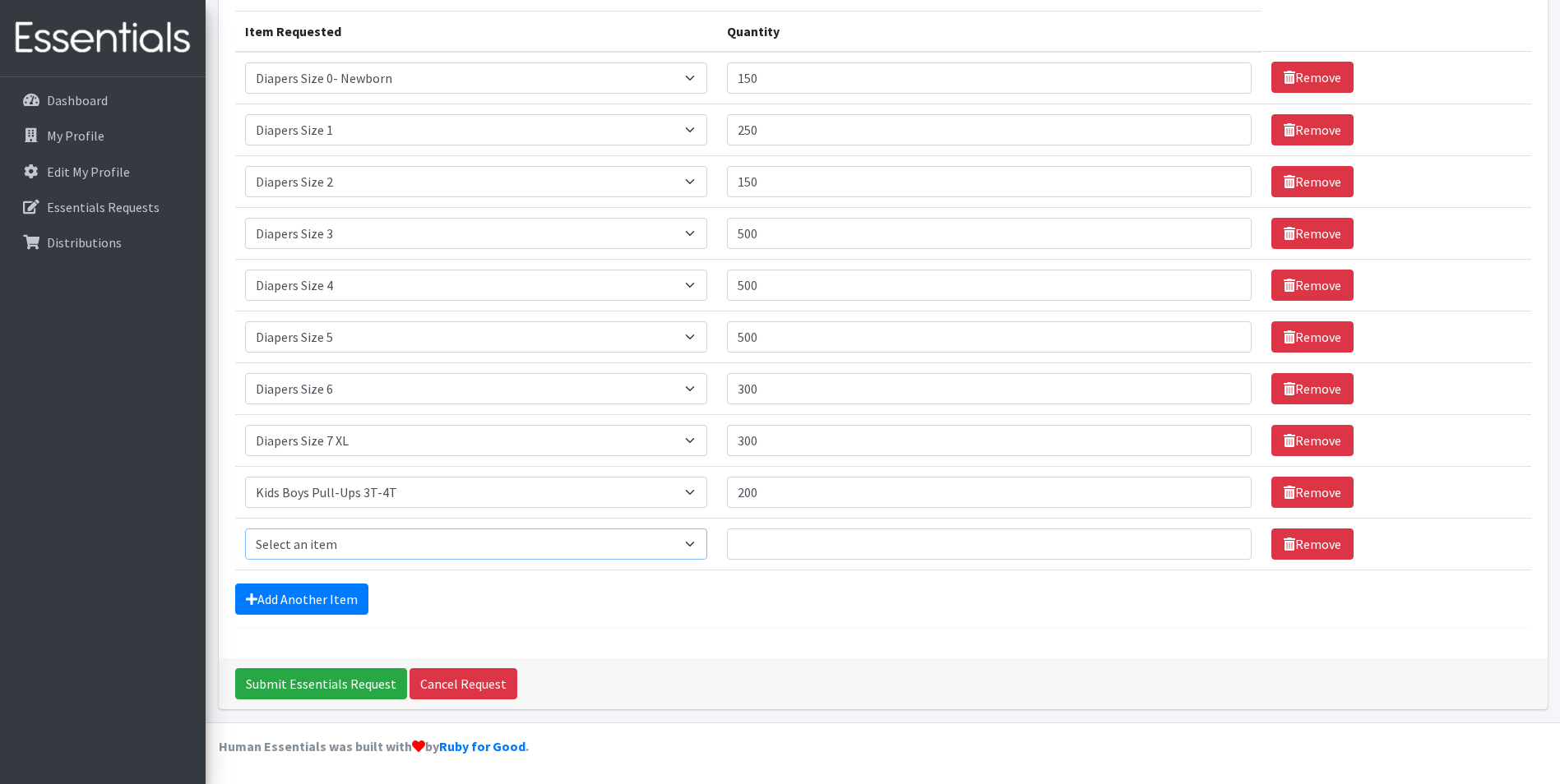
click at [424, 537] on select "Select an item Adult XXX Large Adult Large Adult XX Large Adult Medium Adult Sm…" at bounding box center [475, 544] width 462 height 31
select select "2926"
click at [245, 529] on select "Select an item Adult XXX Large Adult Large Adult XX Large Adult Medium Adult Sm…" at bounding box center [475, 544] width 462 height 31
click at [797, 549] on input "Quantity" at bounding box center [989, 544] width 525 height 31
type input "100"
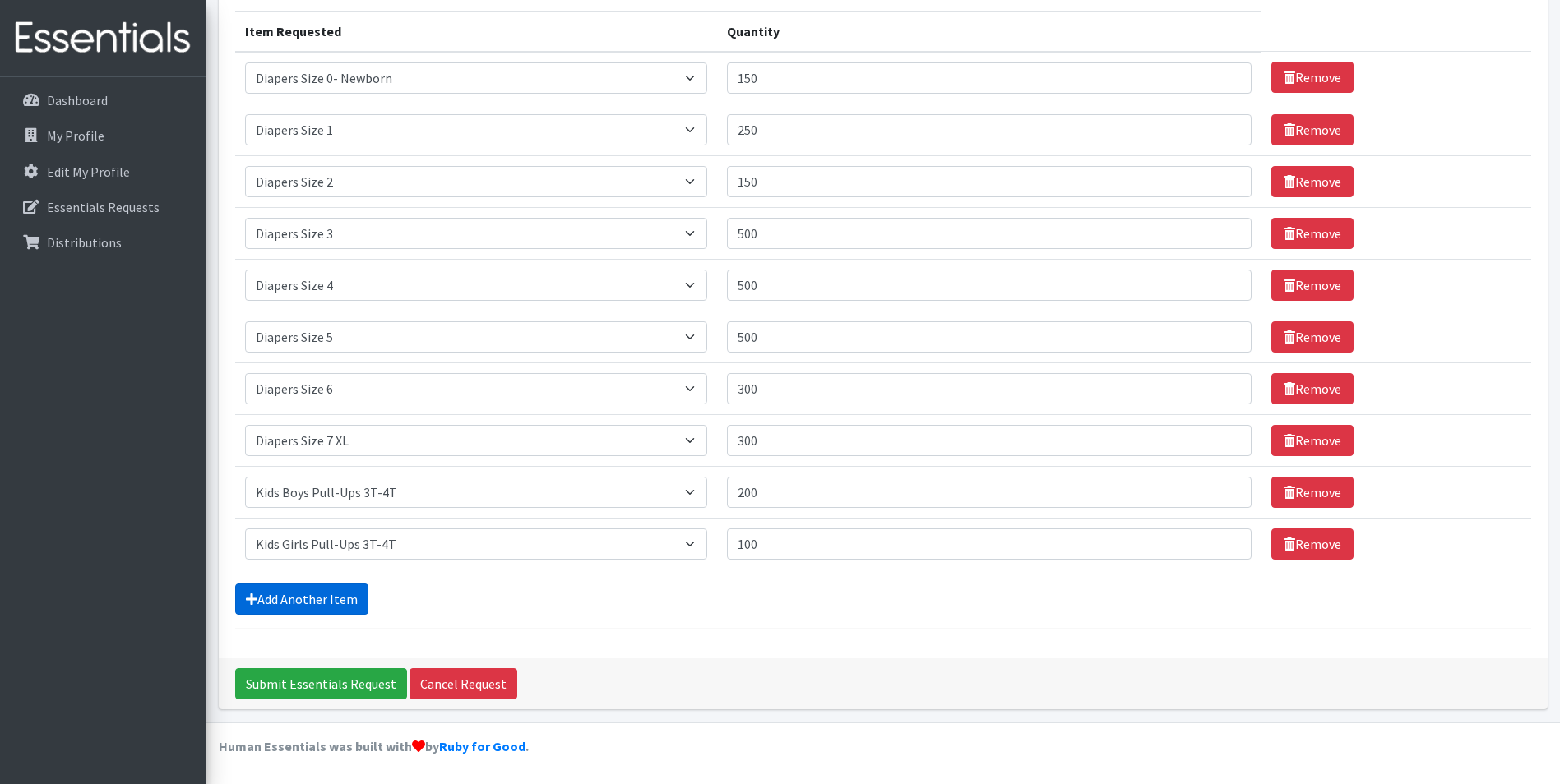
click at [307, 600] on link "Add Another Item" at bounding box center [302, 599] width 134 height 31
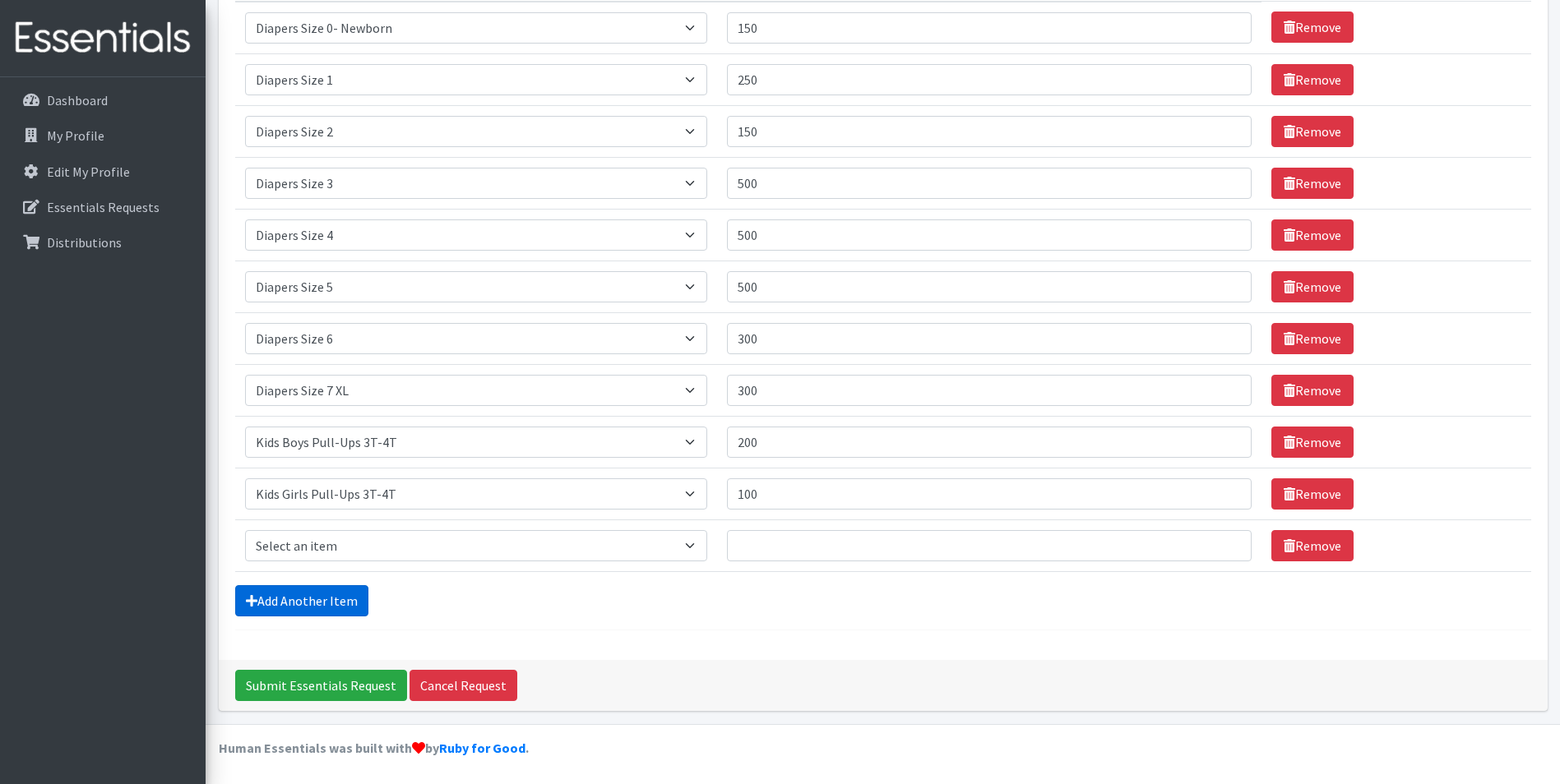
scroll to position [255, 0]
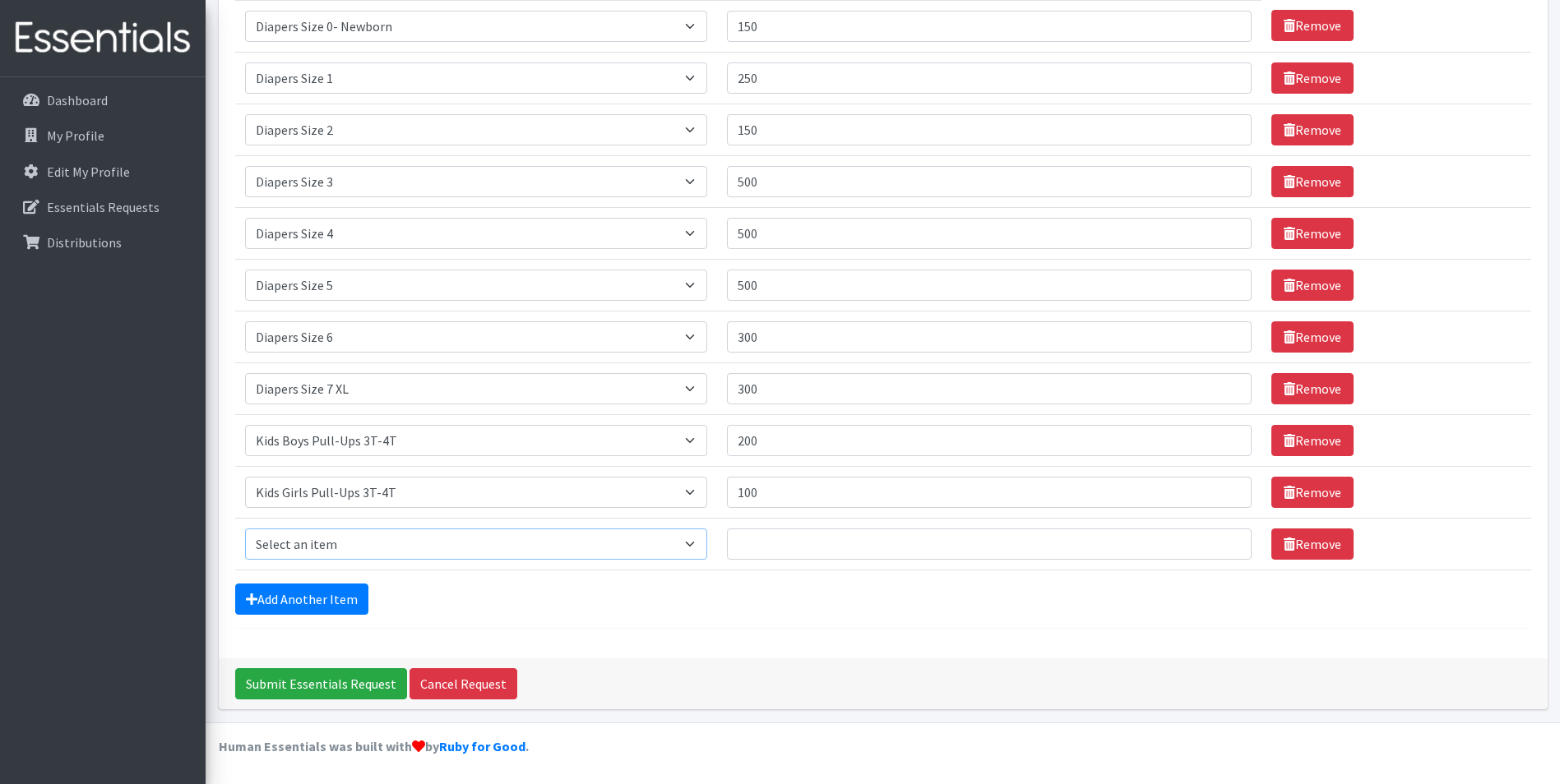
click at [347, 547] on select "Select an item Adult XXX Large Adult Large Adult XX Large Adult Medium Adult Sm…" at bounding box center [475, 544] width 462 height 31
select select "2929"
click at [245, 529] on select "Select an item Adult XXX Large Adult Large Adult XX Large Adult Medium Adult Sm…" at bounding box center [475, 544] width 462 height 31
click at [841, 537] on input "Quantity" at bounding box center [989, 544] width 525 height 31
type input "300"
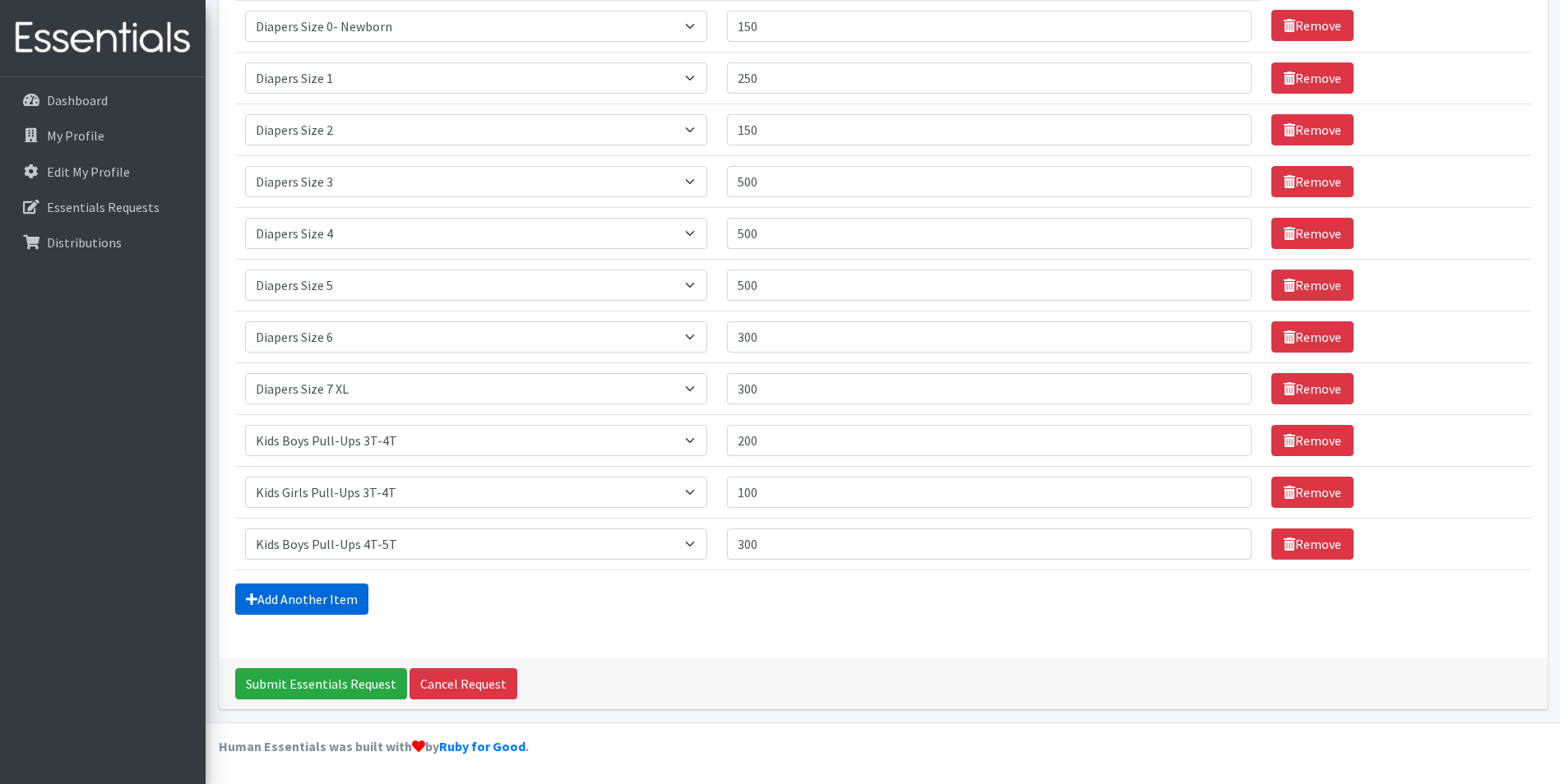
click at [249, 597] on icon at bounding box center [251, 600] width 11 height 13
click at [276, 600] on link "Add Another Item" at bounding box center [302, 599] width 134 height 31
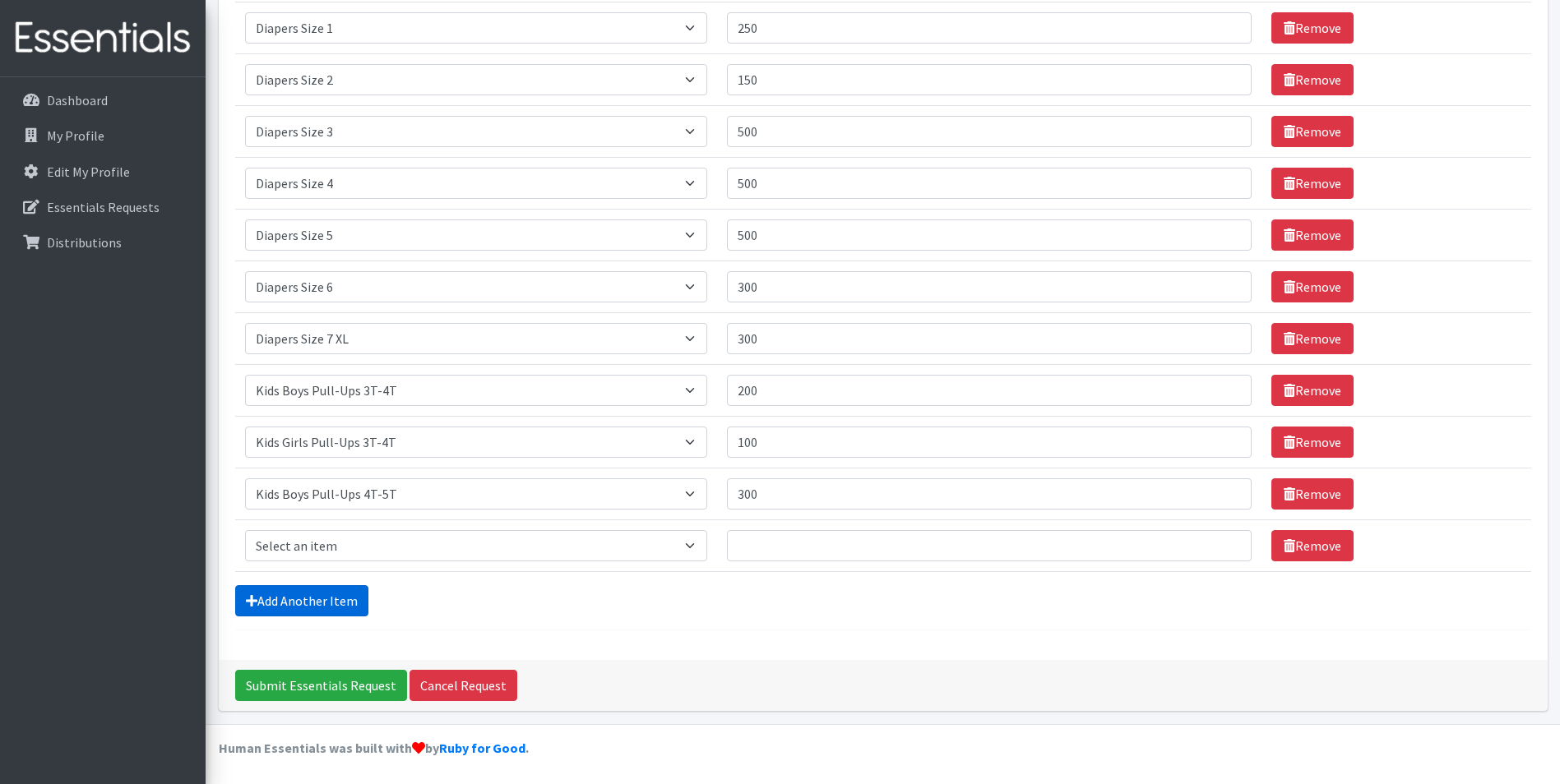
scroll to position [307, 0]
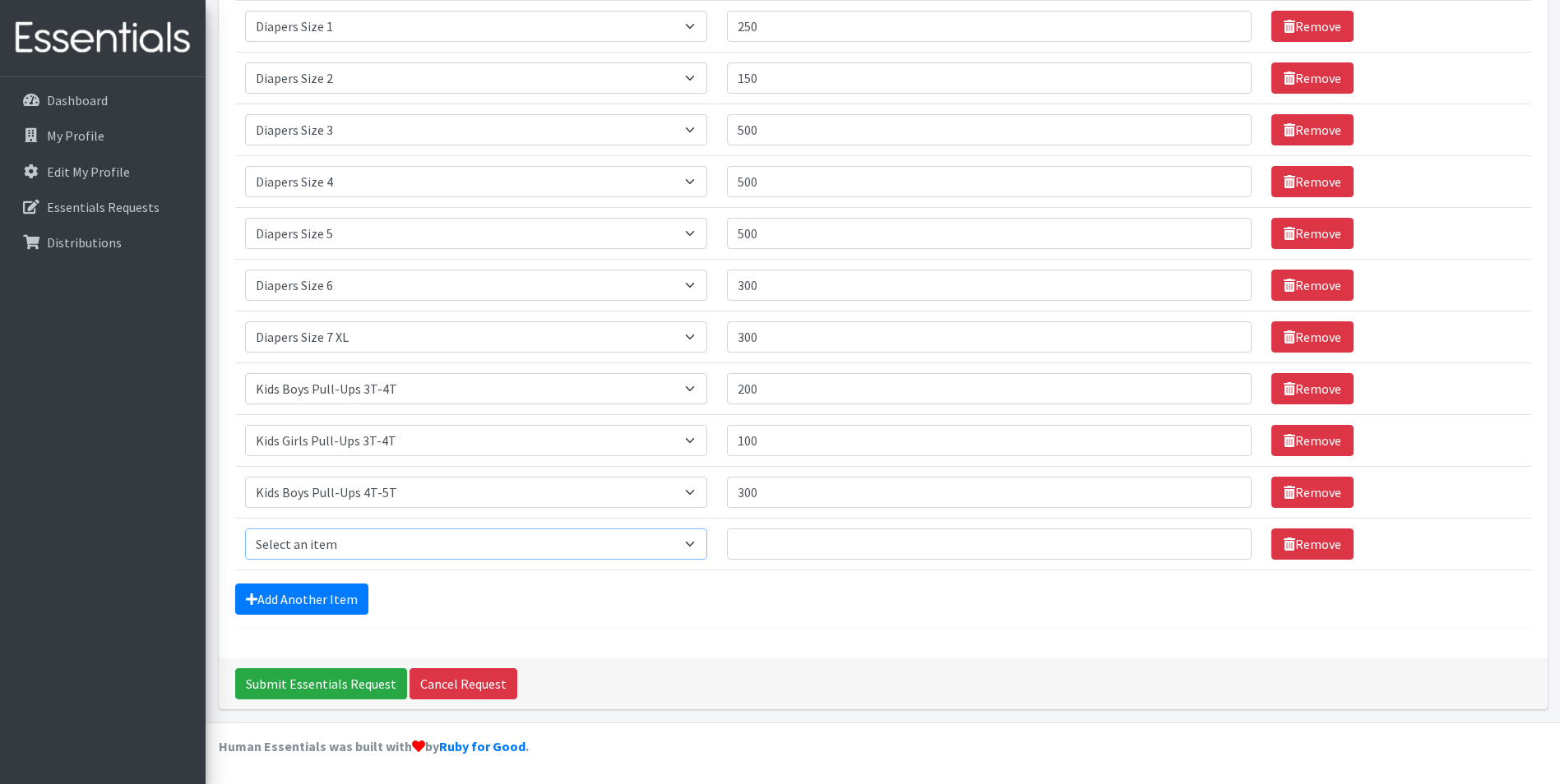
click at [364, 542] on select "Select an item Adult XXX Large Adult Large Adult XX Large Adult Medium Adult Sm…" at bounding box center [475, 544] width 462 height 31
select select "2928"
click at [245, 529] on select "Select an item Adult XXX Large Adult Large Adult XX Large Adult Medium Adult Sm…" at bounding box center [475, 544] width 462 height 31
click at [774, 539] on input "Quantity" at bounding box center [989, 544] width 525 height 31
type input "300"
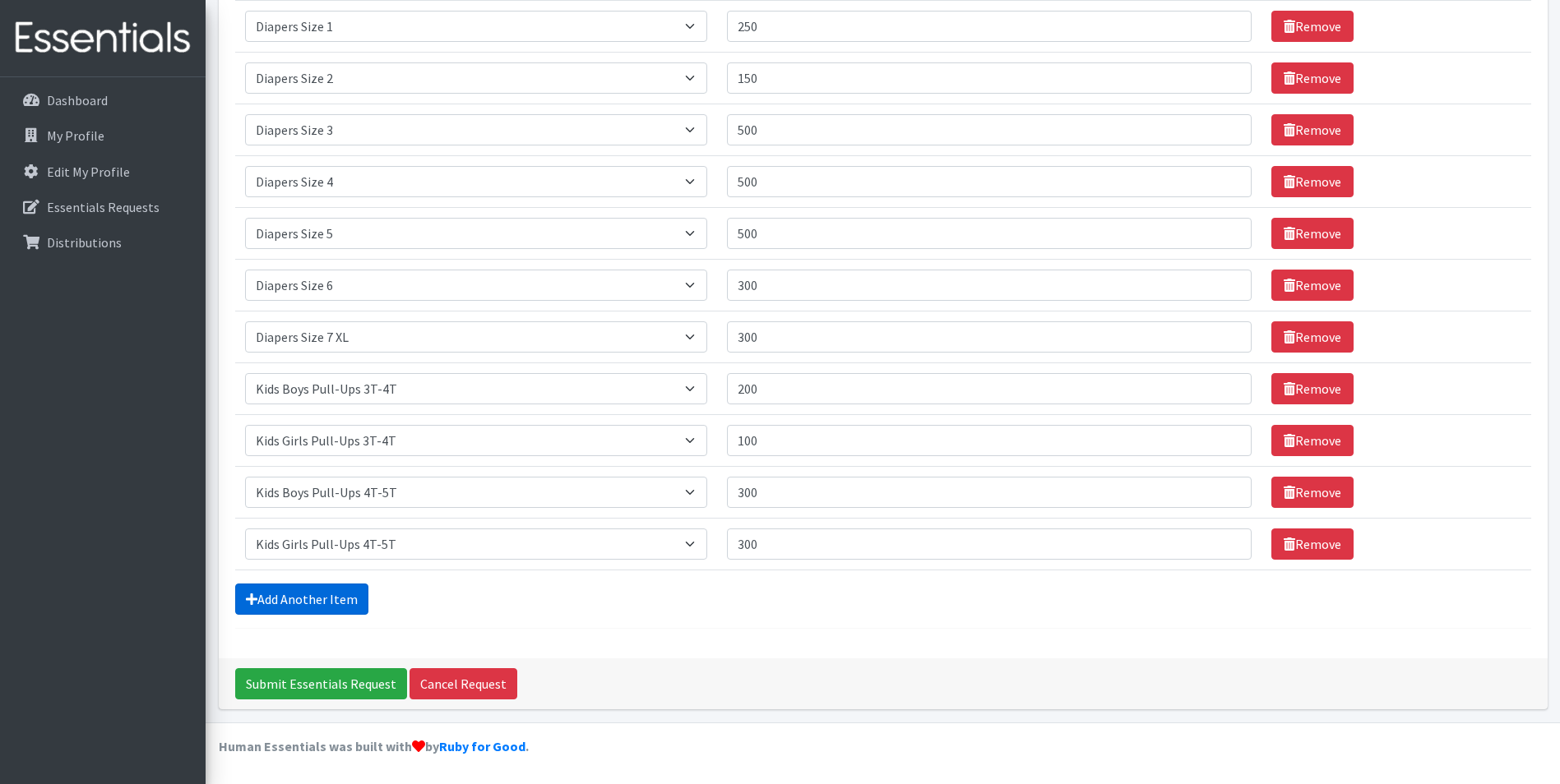
click at [238, 609] on link "Add Another Item" at bounding box center [302, 599] width 134 height 31
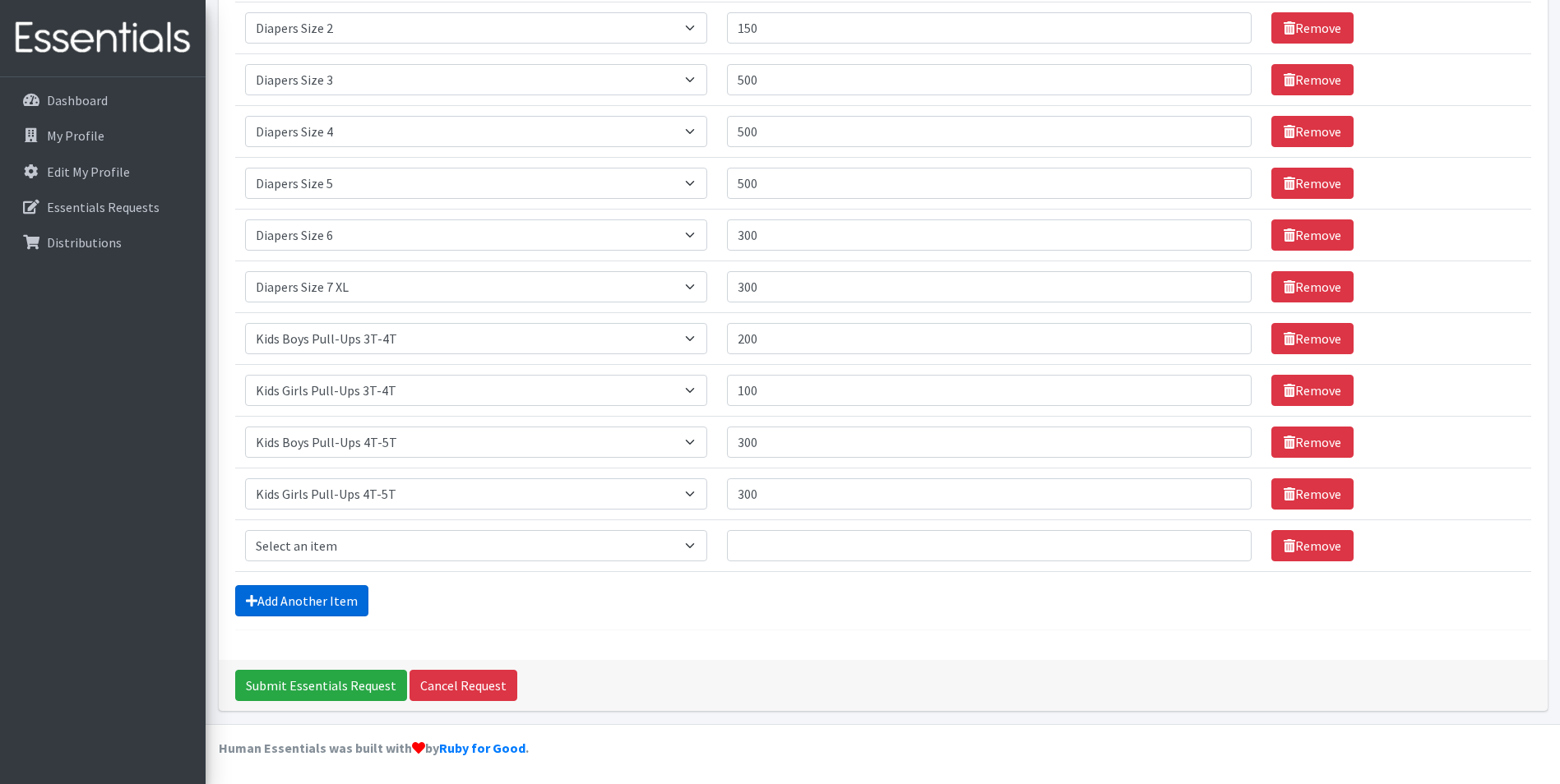
scroll to position [359, 0]
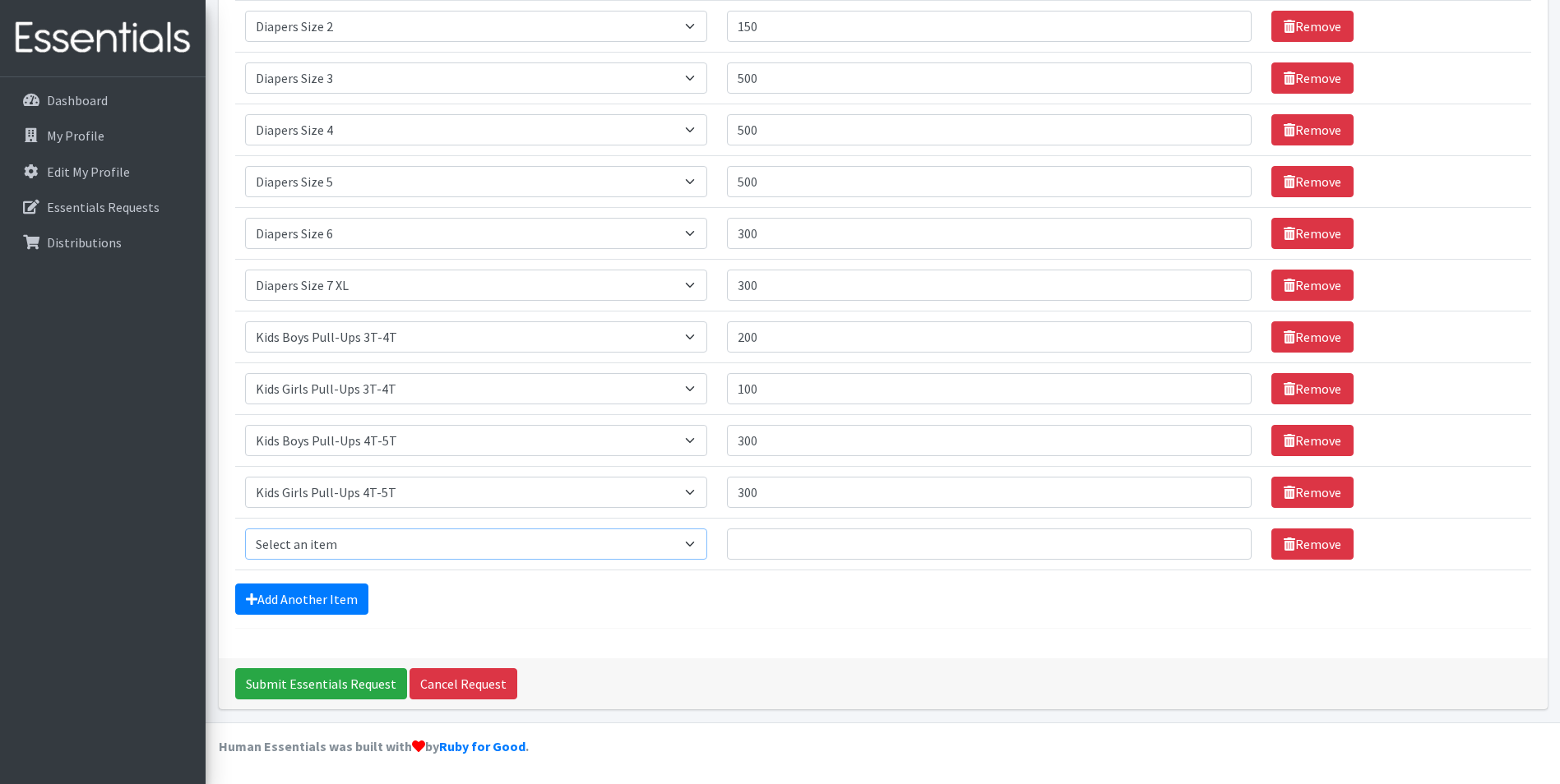
click at [406, 555] on select "Select an item Adult XXX Large Adult Large Adult XX Large Adult Medium Adult Sm…" at bounding box center [475, 544] width 462 height 31
select select "4828"
click at [245, 529] on select "Select an item Adult XXX Large Adult Large Adult XX Large Adult Medium Adult Sm…" at bounding box center [475, 544] width 462 height 31
click at [754, 533] on input "Quantity" at bounding box center [989, 544] width 525 height 31
type input "36"
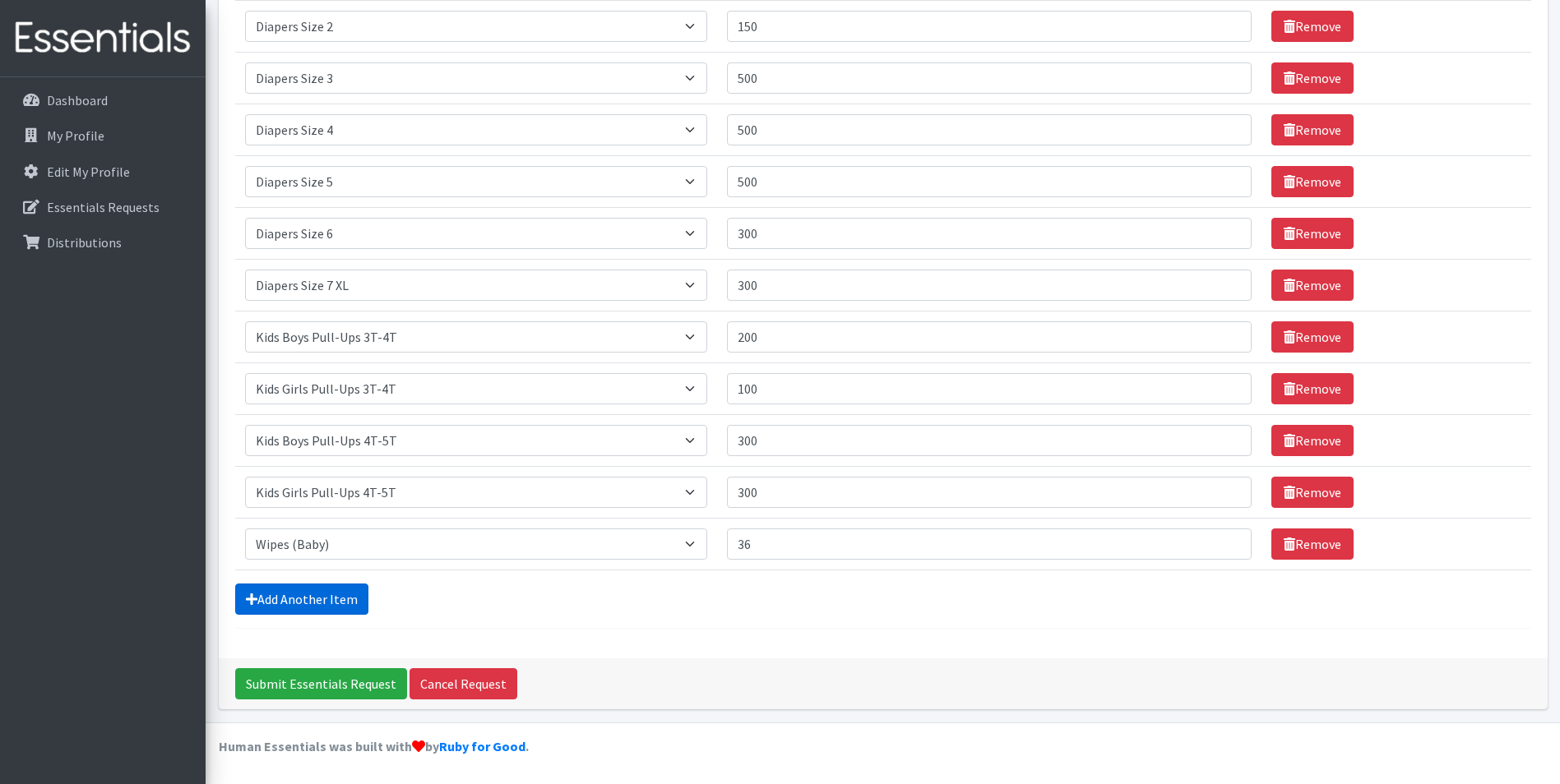
click at [289, 601] on link "Add Another Item" at bounding box center [302, 599] width 134 height 31
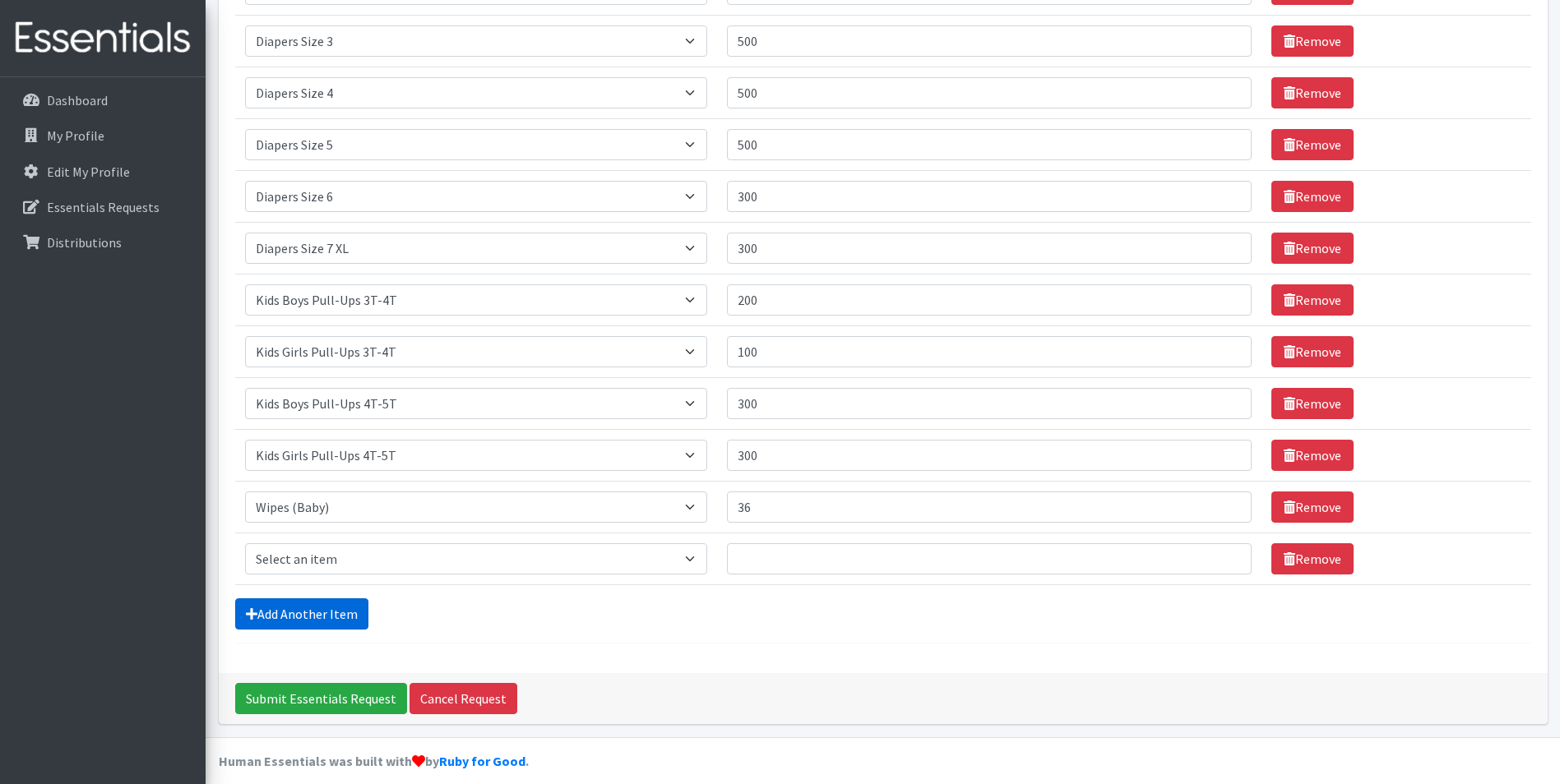
scroll to position [410, 0]
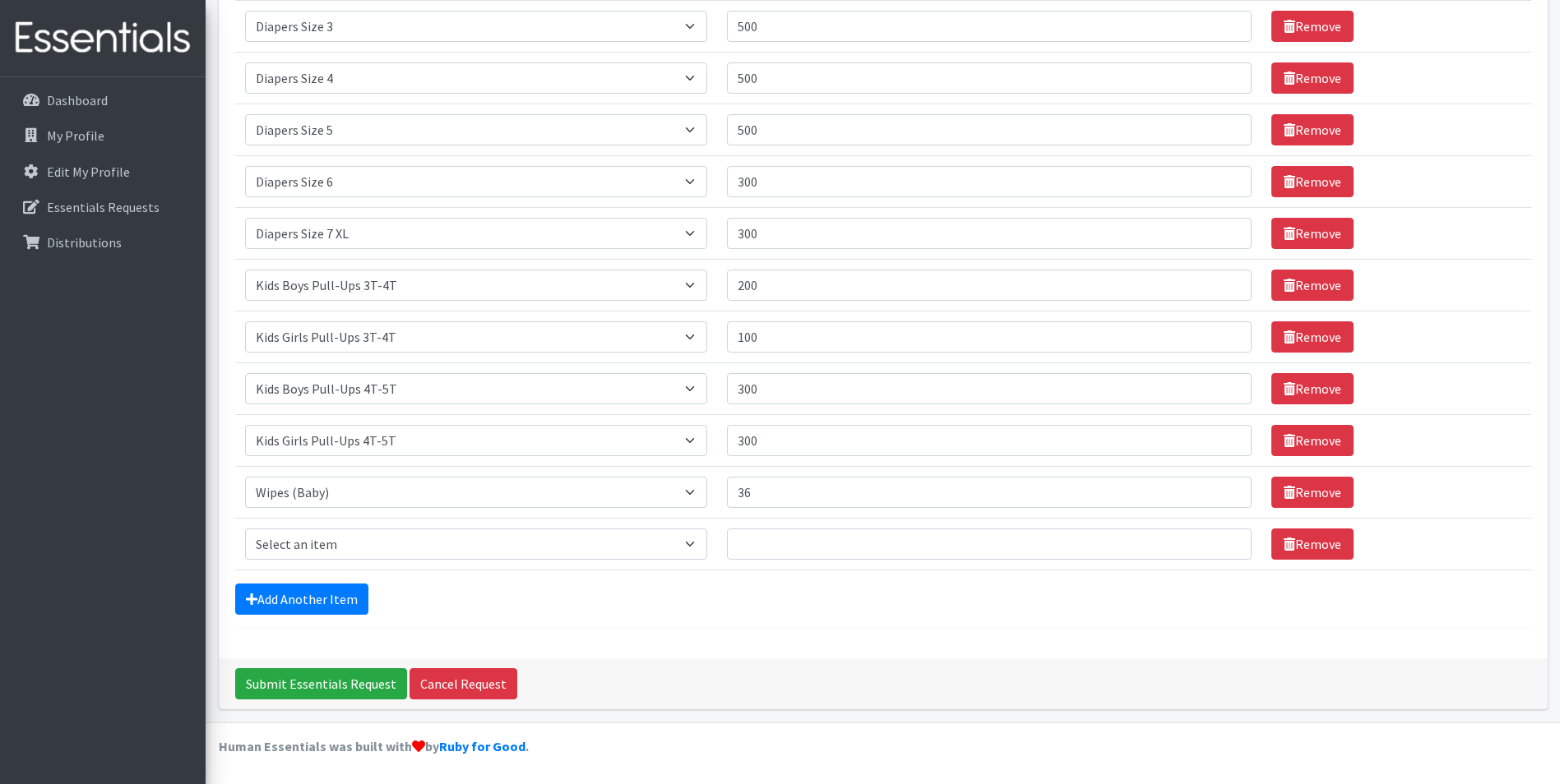
click at [536, 563] on td "Item Requested Select an item Adult XXX Large Adult Large Adult XX Large Adult …" at bounding box center [476, 543] width 482 height 52
click at [539, 549] on select "Select an item Adult XXX Large Adult Large Adult XX Large Adult Medium Adult Sm…" at bounding box center [475, 544] width 462 height 31
click at [525, 539] on select "Select an item Adult XXX Large Adult Large Adult XX Large Adult Medium Adult Sm…" at bounding box center [475, 544] width 462 height 31
select select "11444"
click at [245, 529] on select "Select an item Adult XXX Large Adult Large Adult XX Large Adult Medium Adult Sm…" at bounding box center [475, 544] width 462 height 31
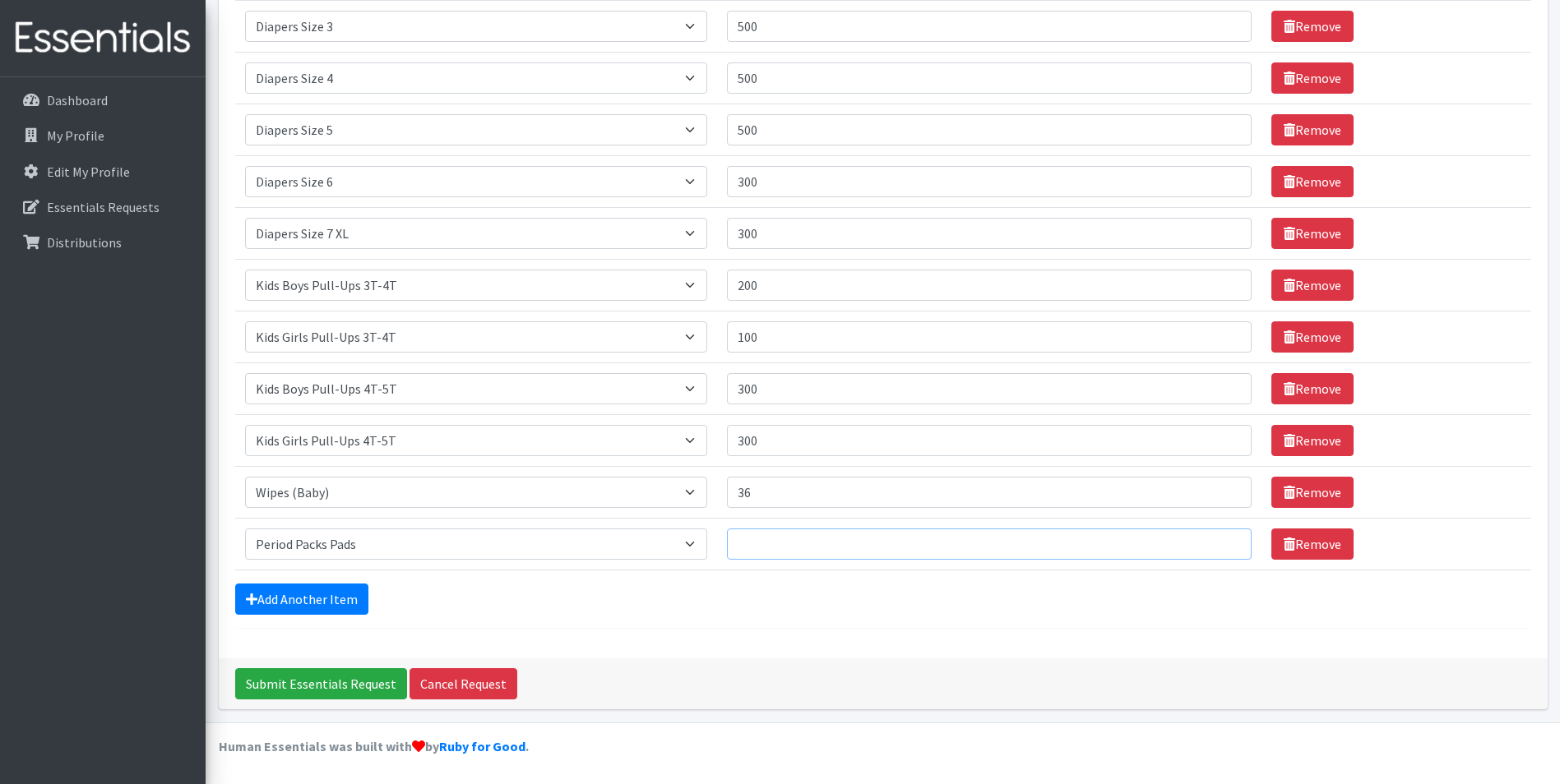
click at [770, 542] on input "Quantity" at bounding box center [989, 544] width 525 height 31
type input "10"
click at [306, 592] on link "Add Another Item" at bounding box center [302, 599] width 134 height 31
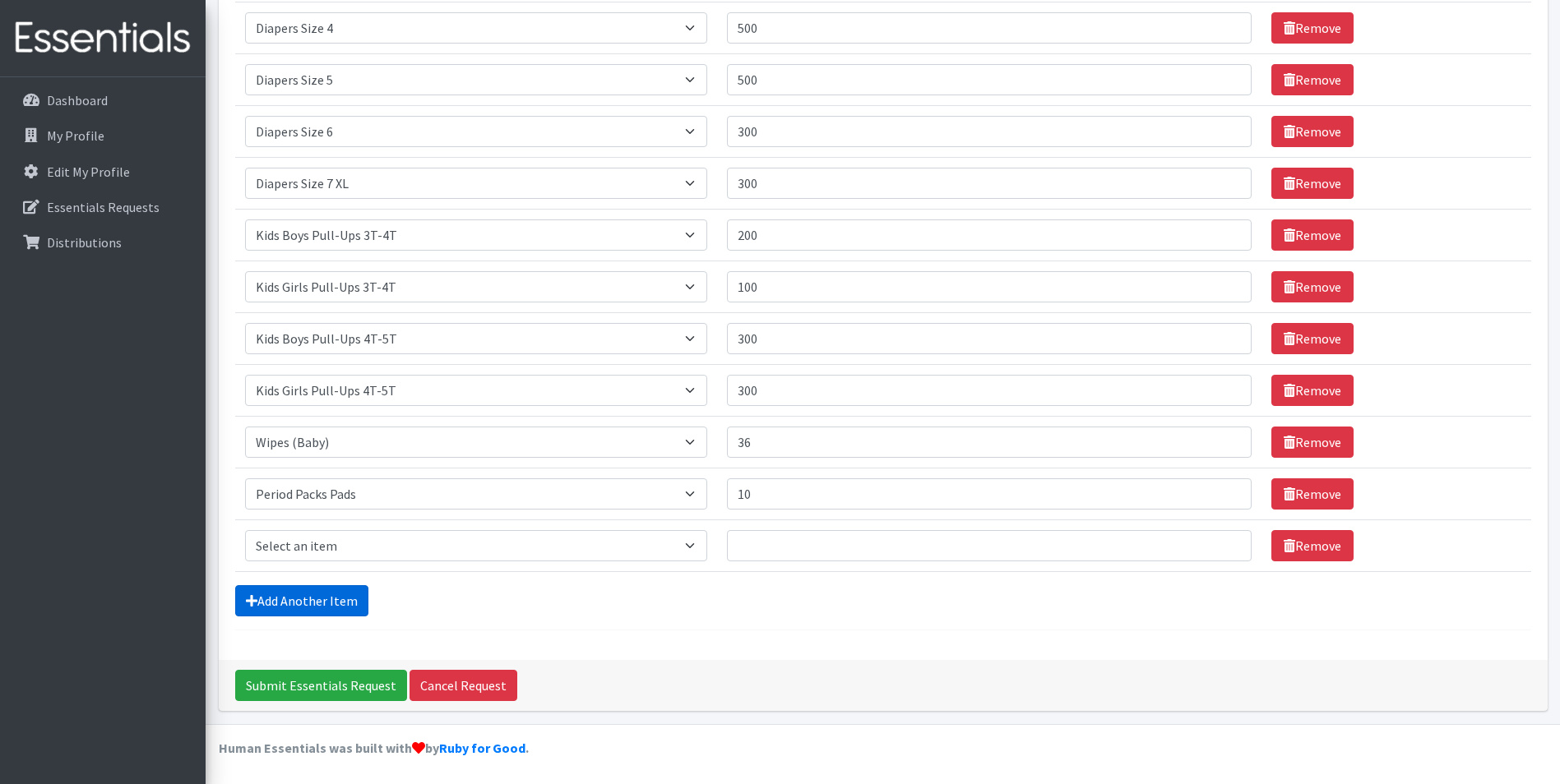
scroll to position [462, 0]
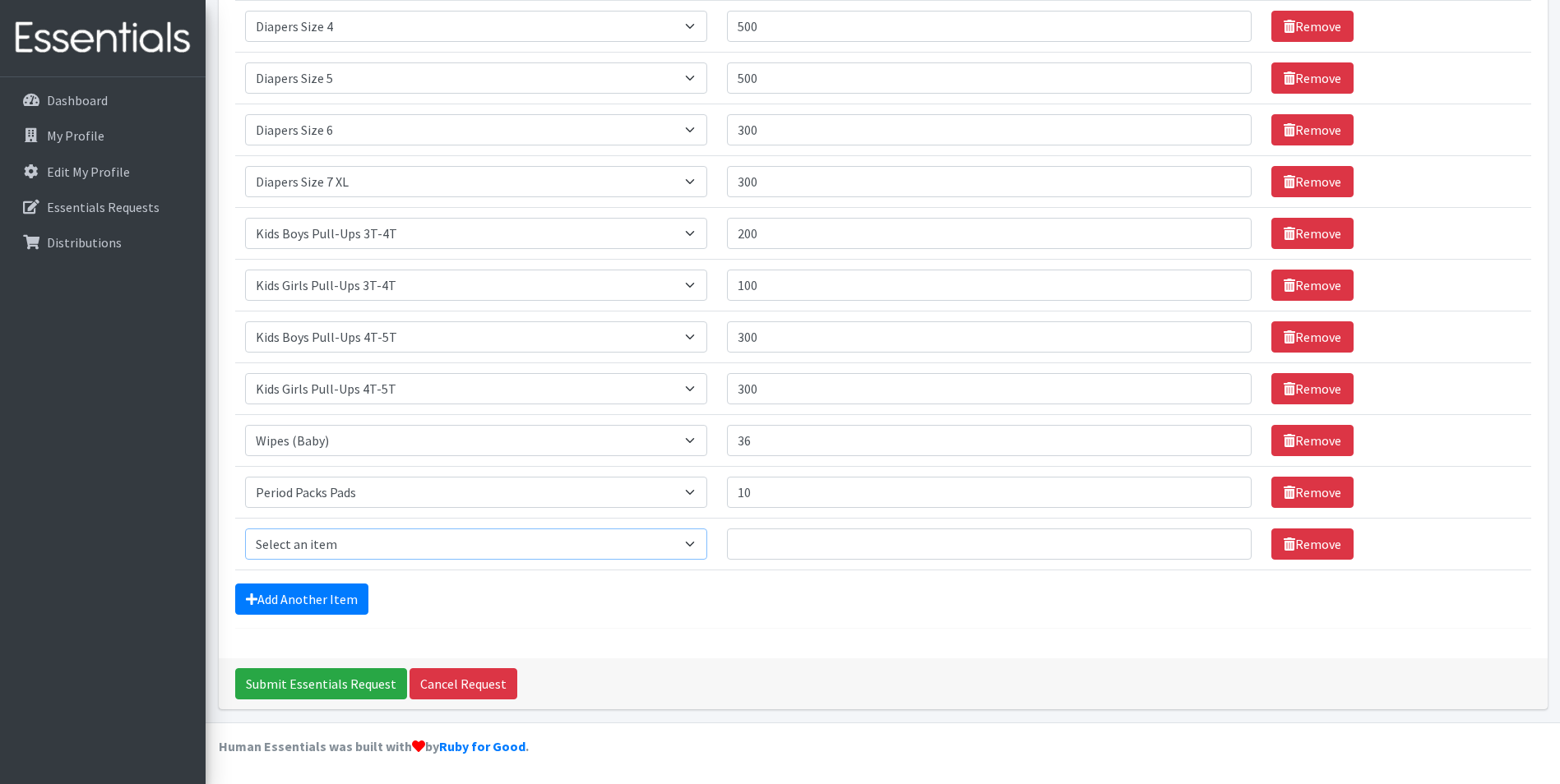
click at [385, 536] on select "Select an item Adult XXX Large Adult Large Adult XX Large Adult Medium Adult Sm…" at bounding box center [475, 544] width 462 height 31
select select "11445"
click at [245, 529] on select "Select an item Adult XXX Large Adult Large Adult XX Large Adult Medium Adult Sm…" at bounding box center [475, 544] width 462 height 31
click at [763, 546] on input "Quantity" at bounding box center [989, 544] width 525 height 31
type input "10"
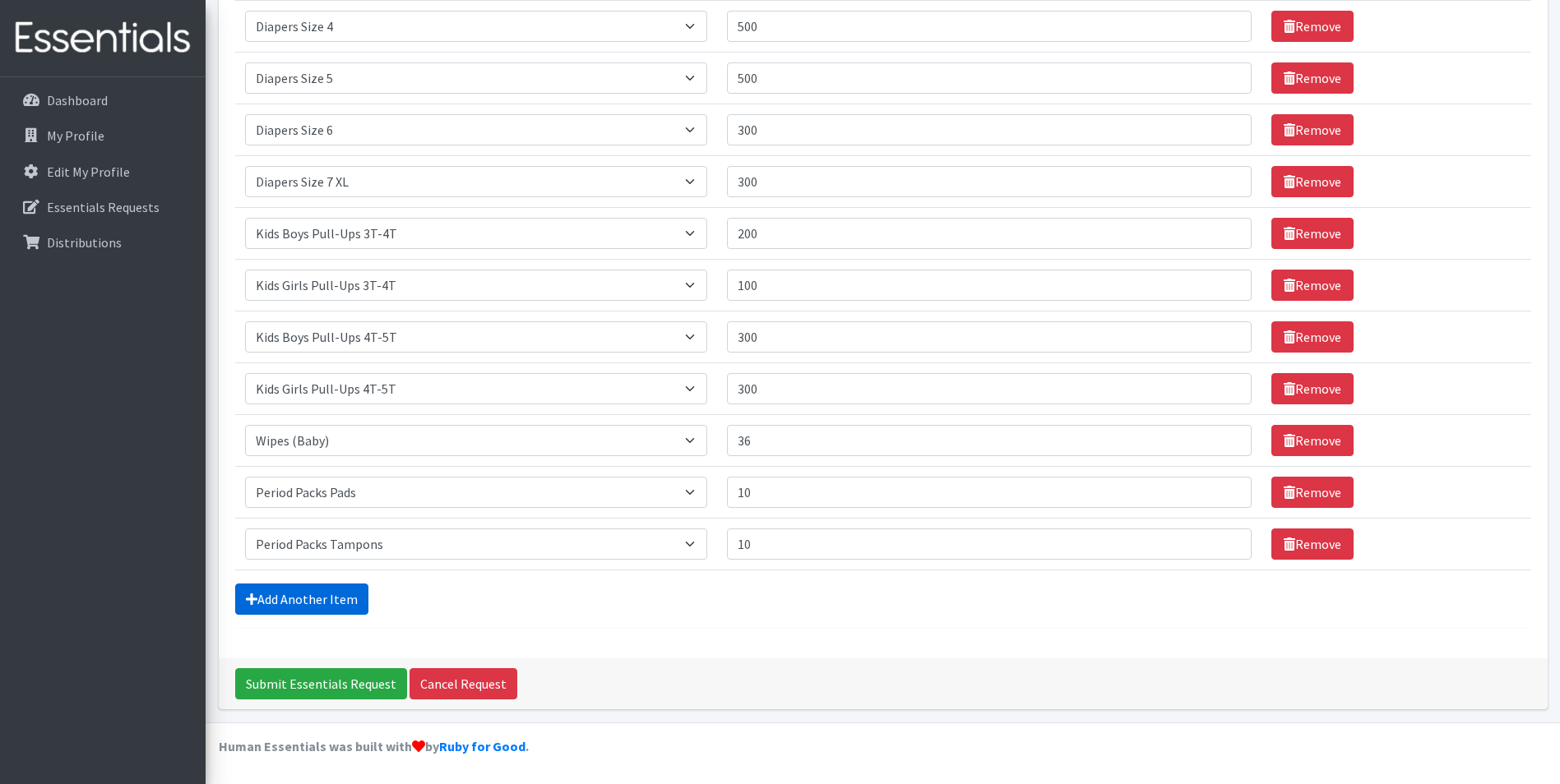
click at [315, 595] on link "Add Another Item" at bounding box center [302, 599] width 134 height 31
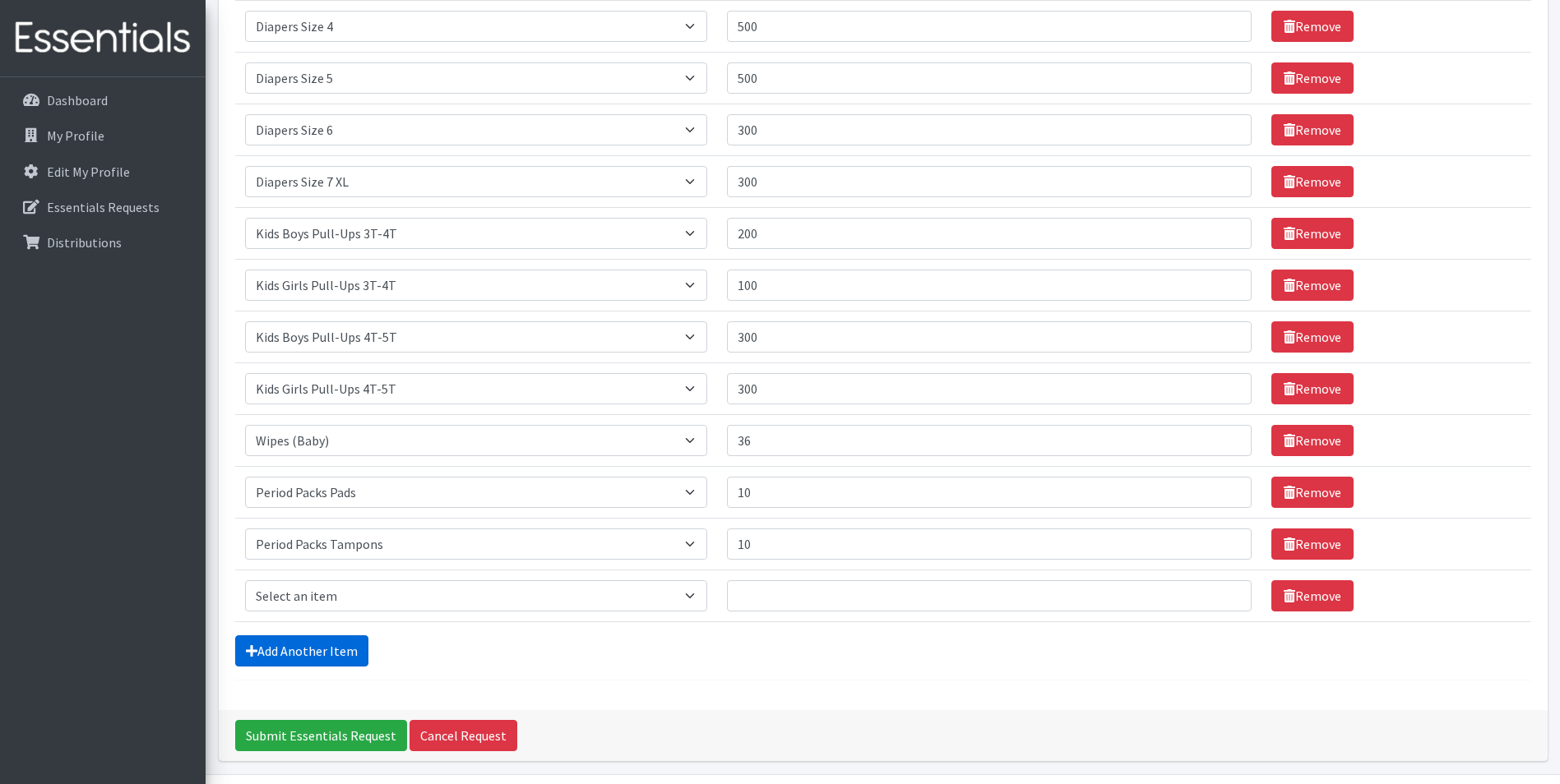
scroll to position [514, 0]
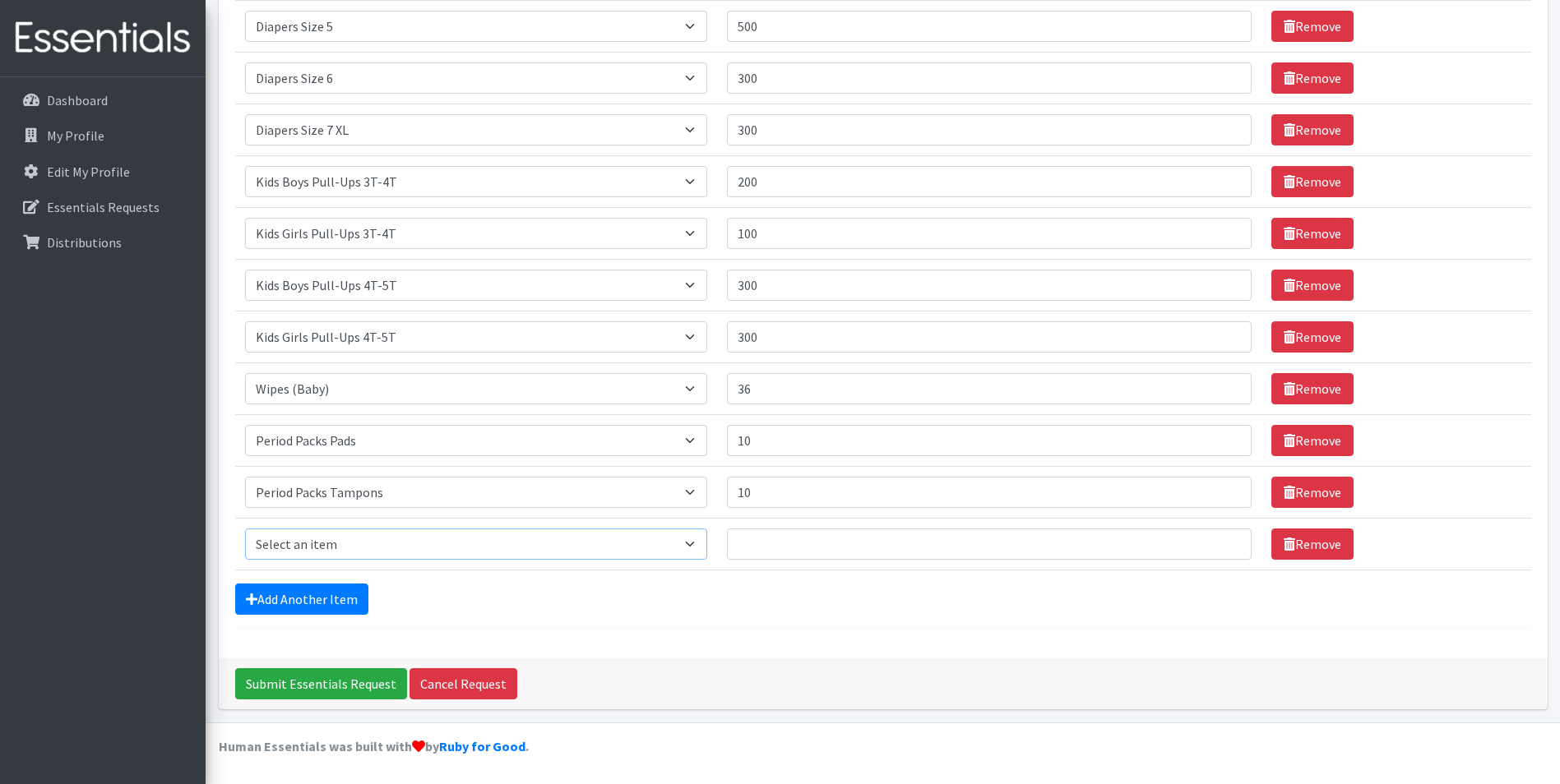
click at [522, 549] on select "Select an item Adult XXX Large Adult Large Adult XX Large Adult Medium Adult Sm…" at bounding box center [475, 544] width 462 height 31
select select "4933"
click at [245, 529] on select "Select an item Adult XXX Large Adult Large Adult XX Large Adult Medium Adult Sm…" at bounding box center [475, 544] width 462 height 31
click at [757, 548] on input "Quantity" at bounding box center [989, 544] width 525 height 31
type input "15"
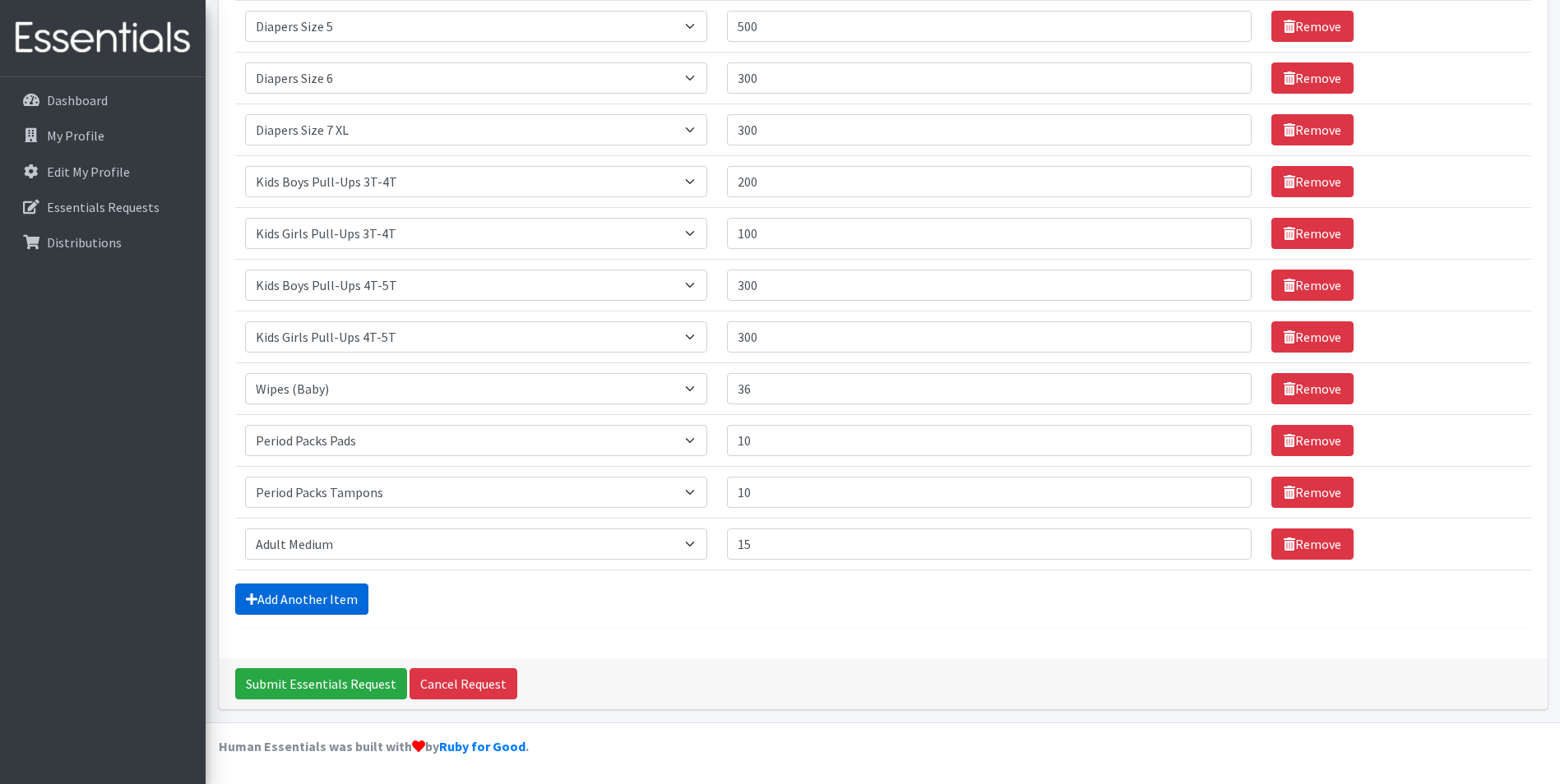
click at [284, 611] on link "Add Another Item" at bounding box center [302, 599] width 134 height 31
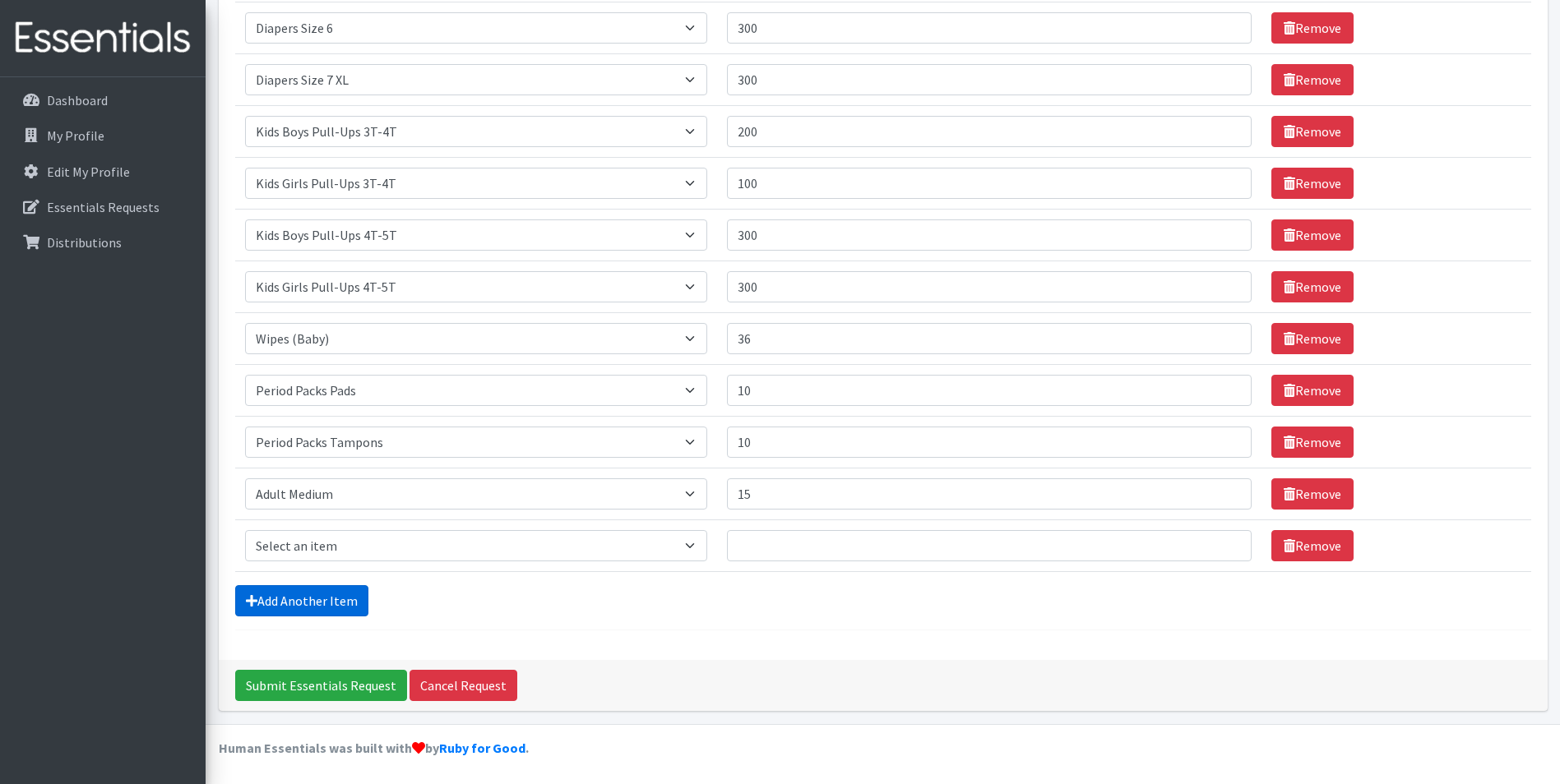
scroll to position [566, 0]
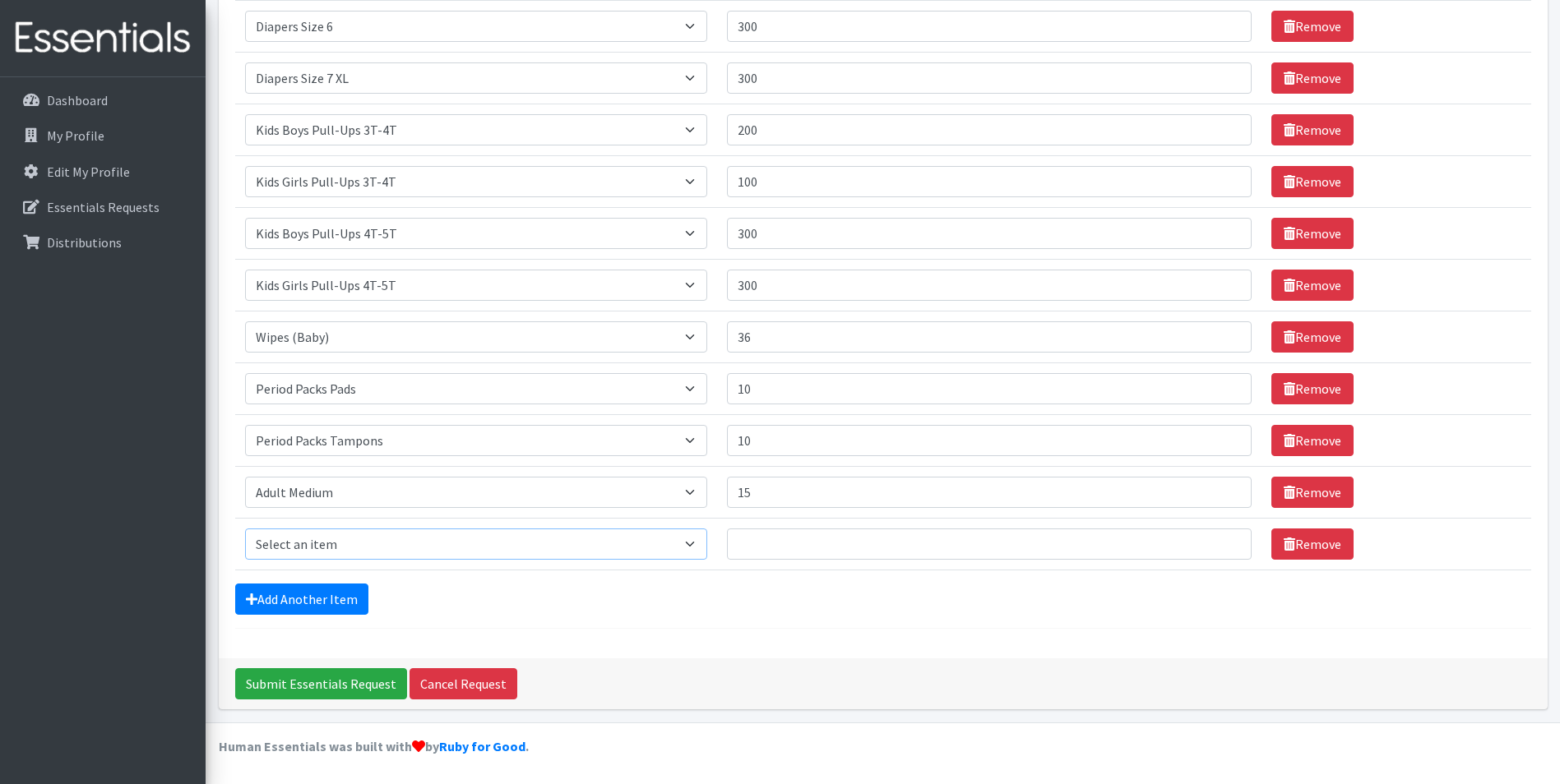
click at [398, 530] on select "Select an item Adult XXX Large Adult Large Adult XX Large Adult Medium Adult Sm…" at bounding box center [475, 544] width 462 height 31
select select "4934"
click at [245, 529] on select "Select an item Adult XXX Large Adult Large Adult XX Large Adult Medium Adult Sm…" at bounding box center [475, 544] width 462 height 31
click at [794, 536] on input "Quantity" at bounding box center [989, 544] width 525 height 31
type input "15"
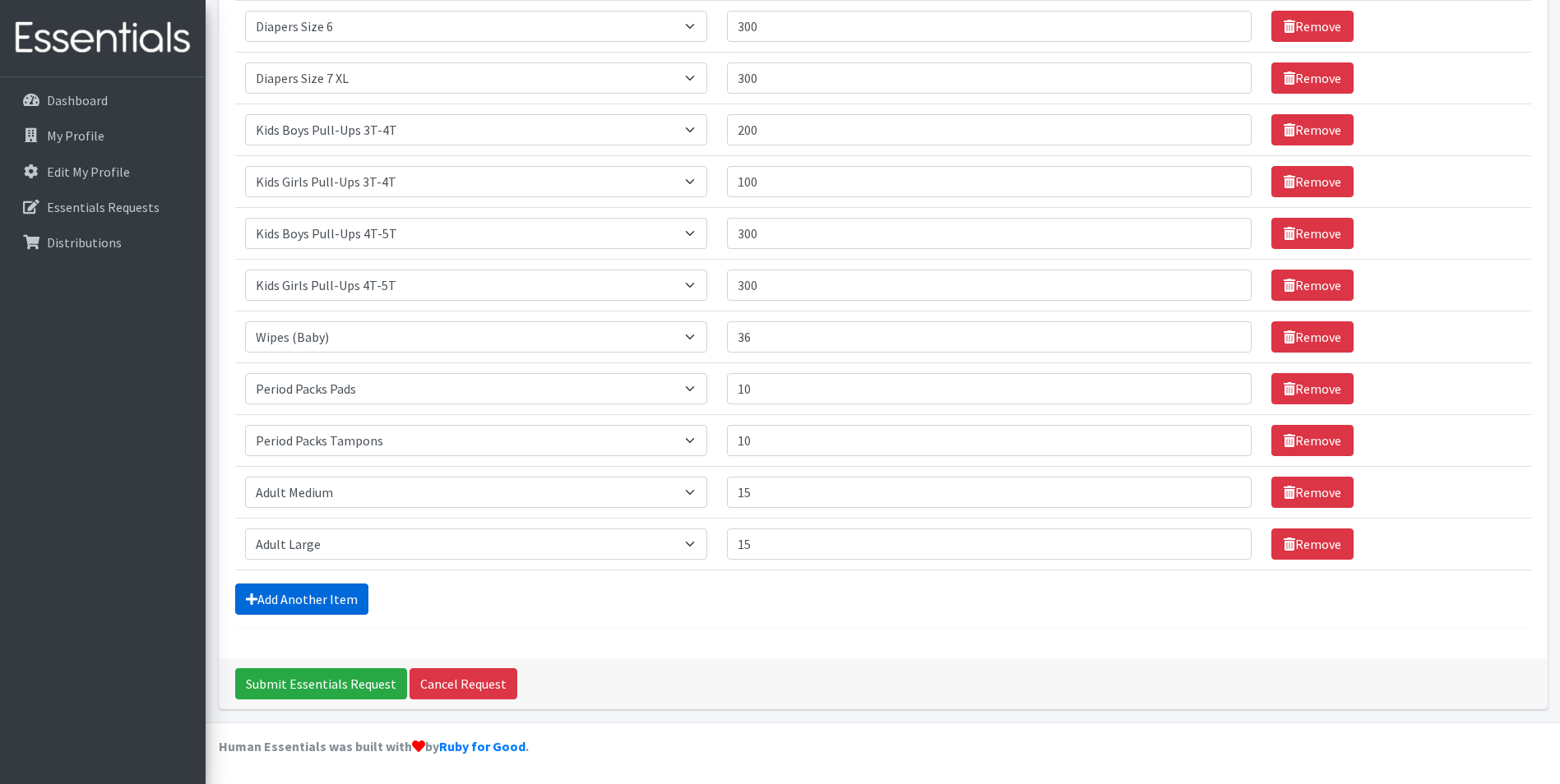
click at [291, 595] on link "Add Another Item" at bounding box center [302, 599] width 134 height 31
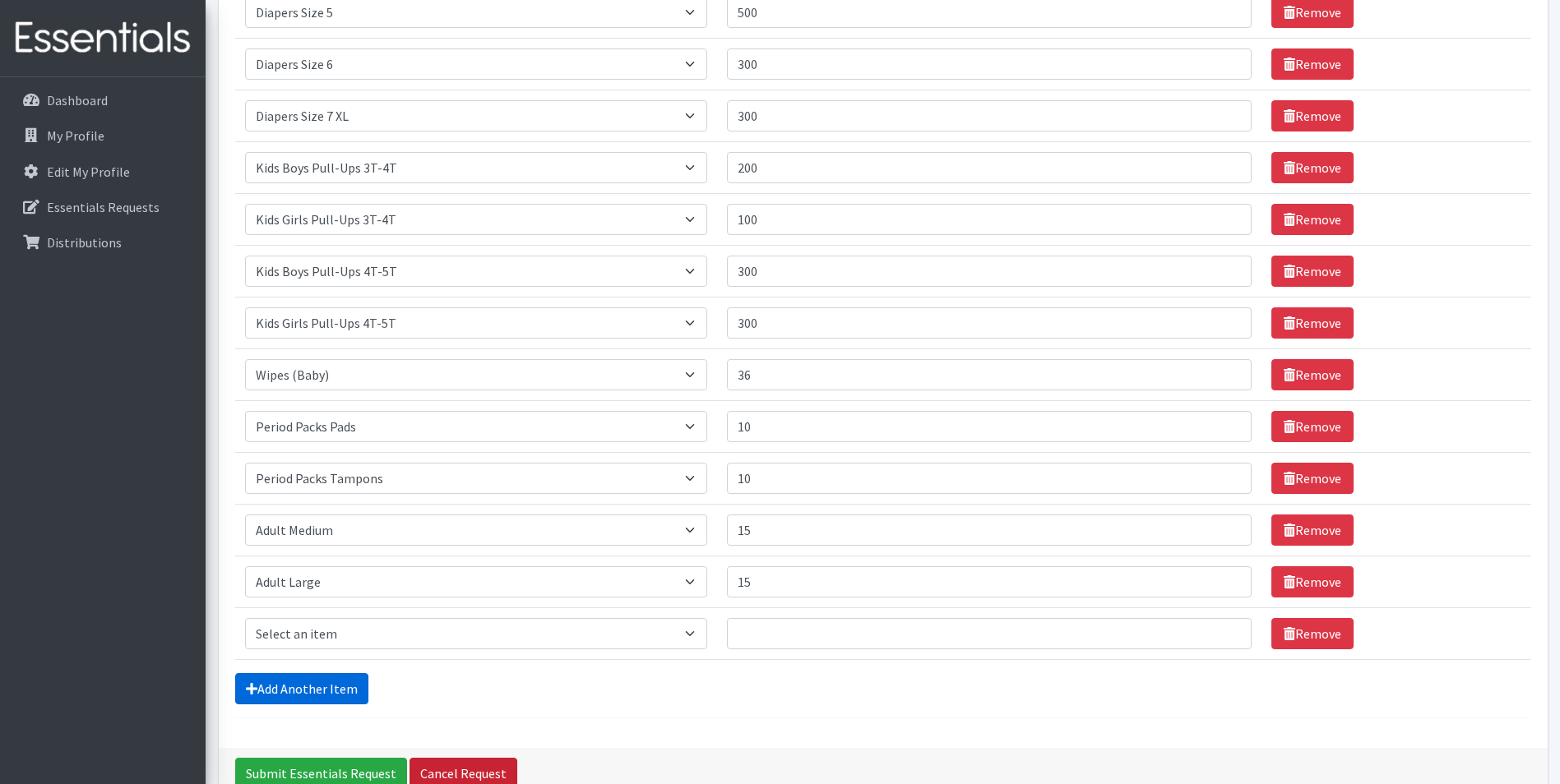
scroll to position [617, 0]
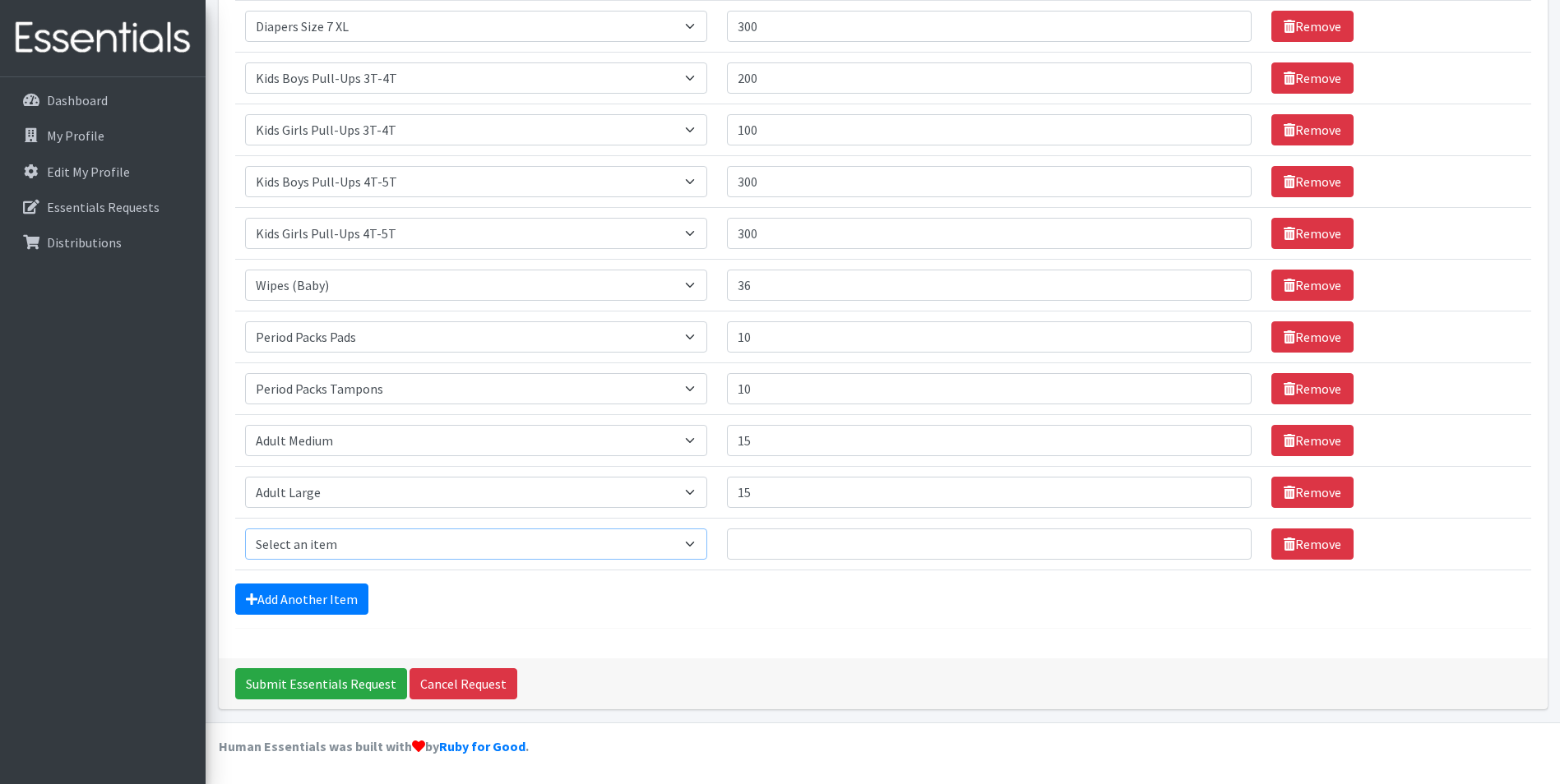
click at [503, 552] on select "Select an item Adult XXX Large Adult Large Adult XX Large Adult Medium Adult Sm…" at bounding box center [475, 544] width 462 height 31
click at [682, 664] on div "Submit Essentials Request Cancel Request" at bounding box center [883, 684] width 1329 height 51
click at [1305, 550] on link "Remove" at bounding box center [1311, 544] width 82 height 31
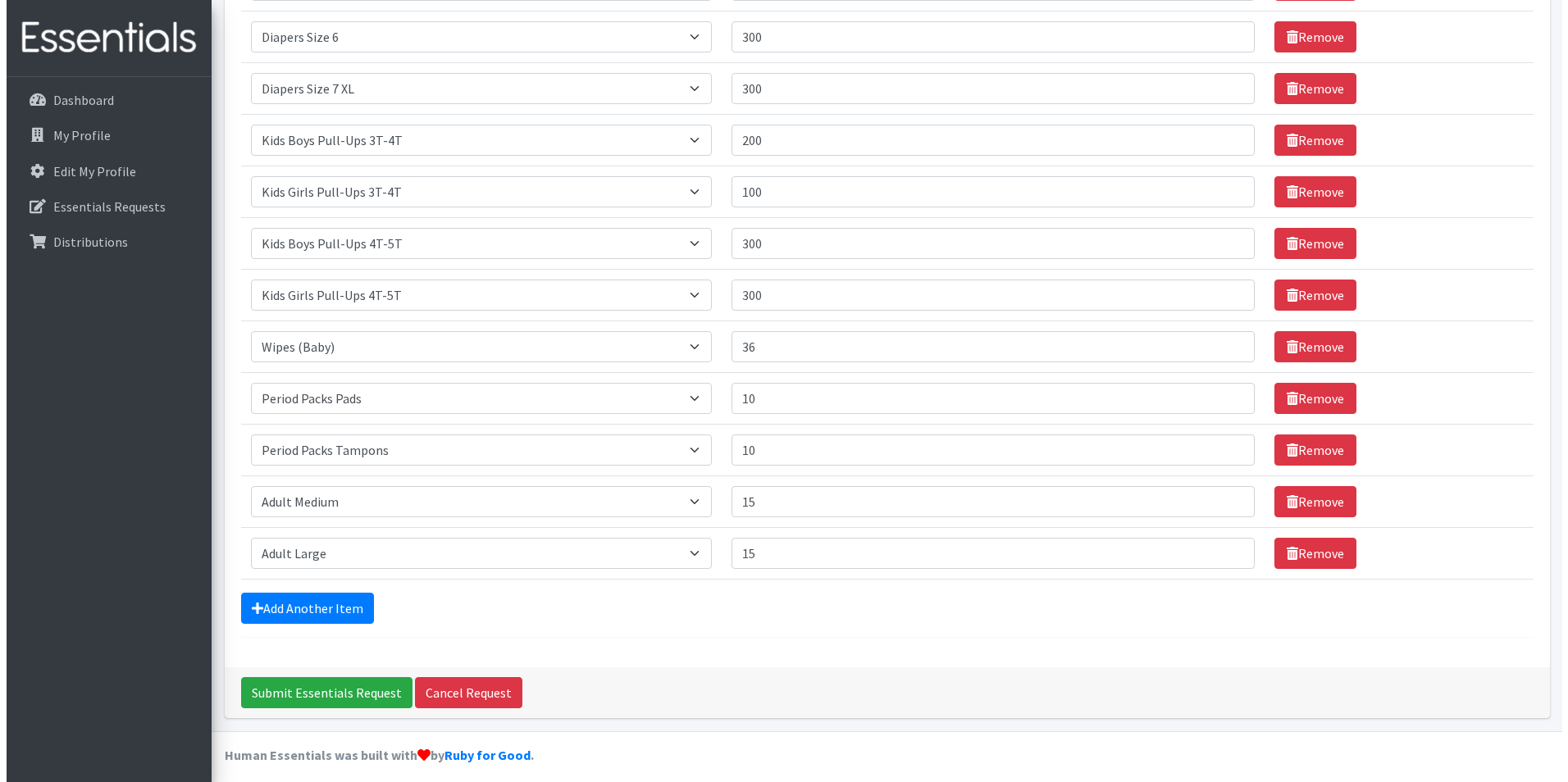
scroll to position [564, 0]
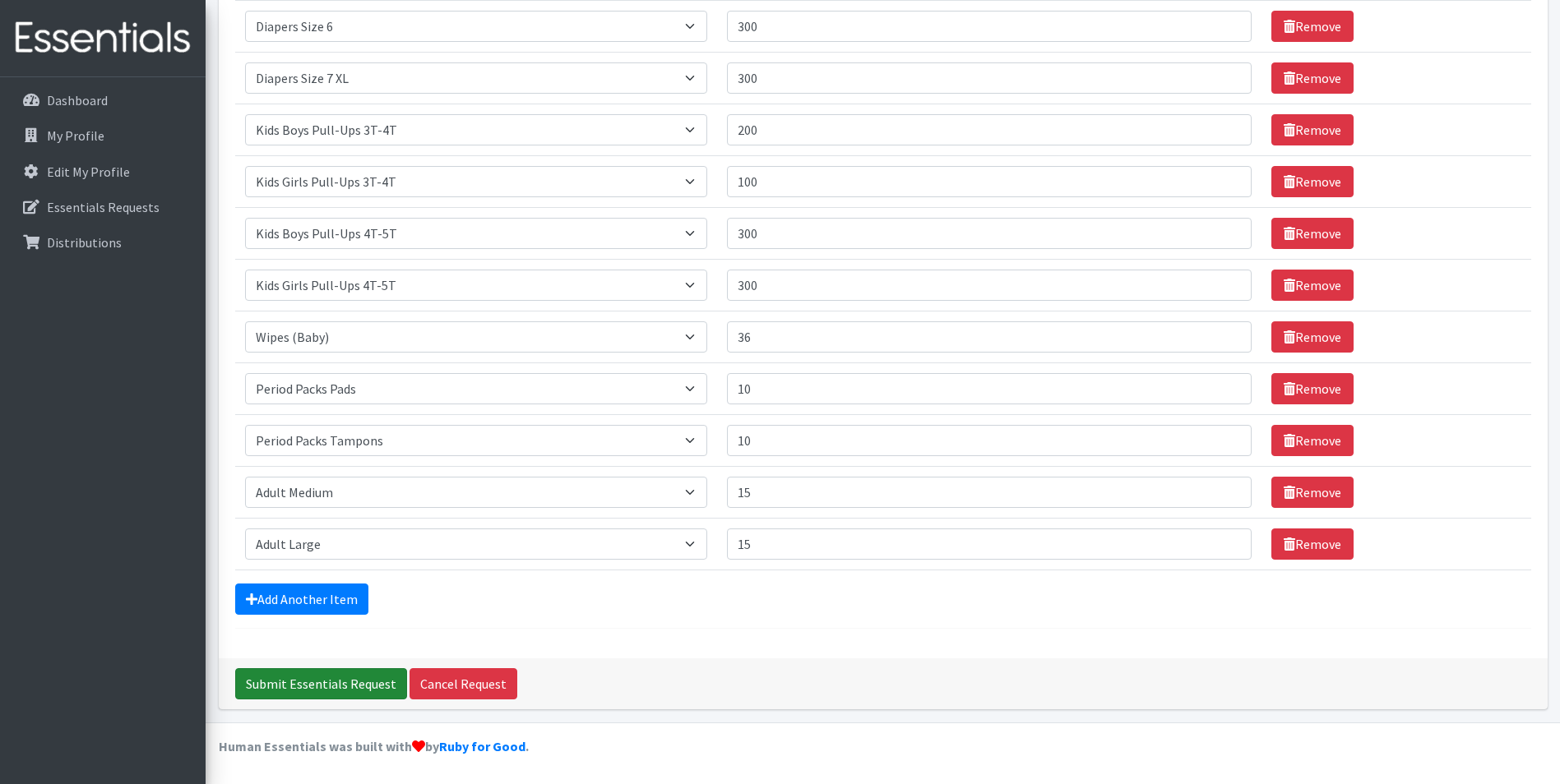
click at [314, 683] on input "Submit Essentials Request" at bounding box center [321, 683] width 172 height 31
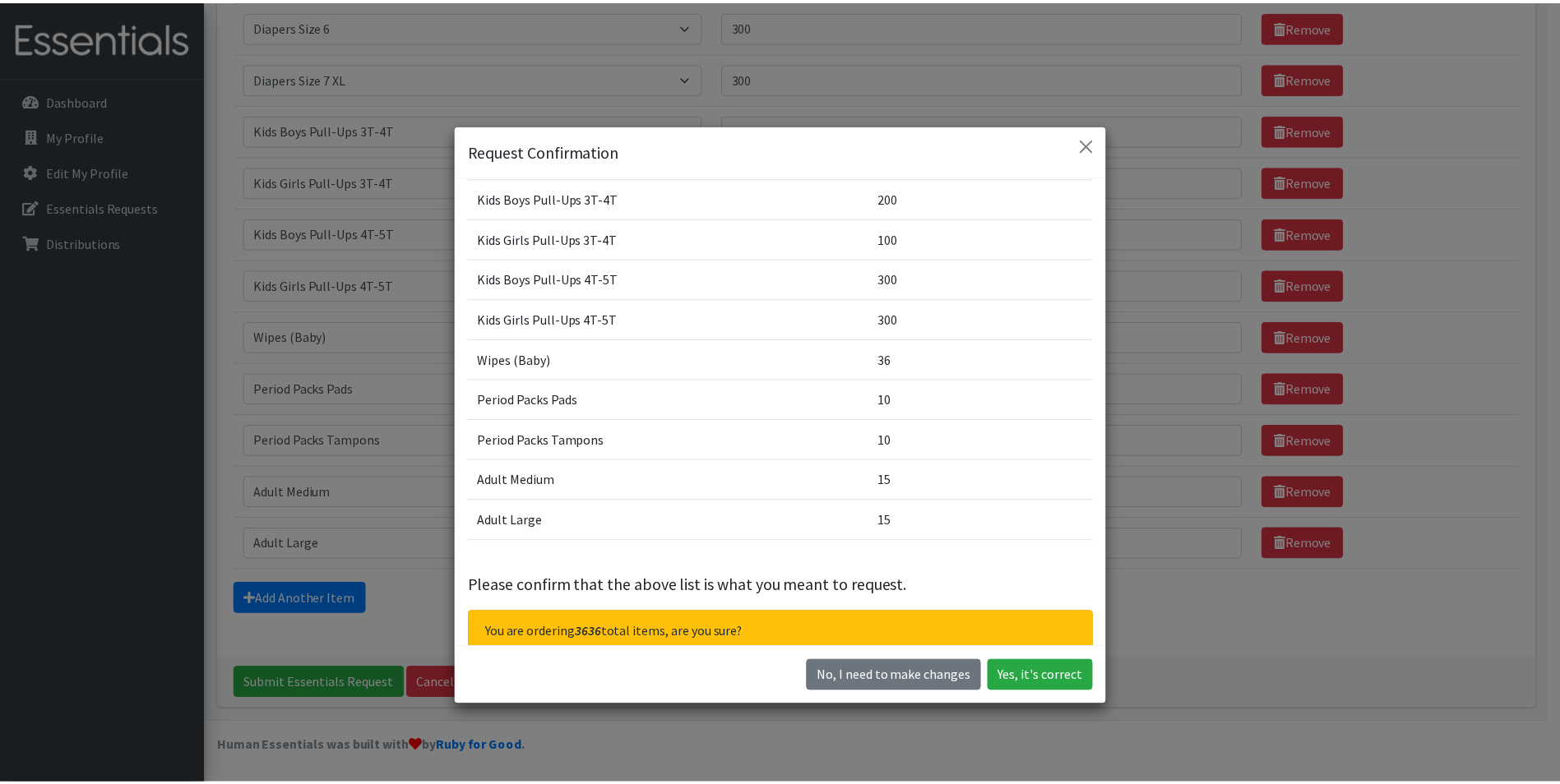
scroll to position [408, 0]
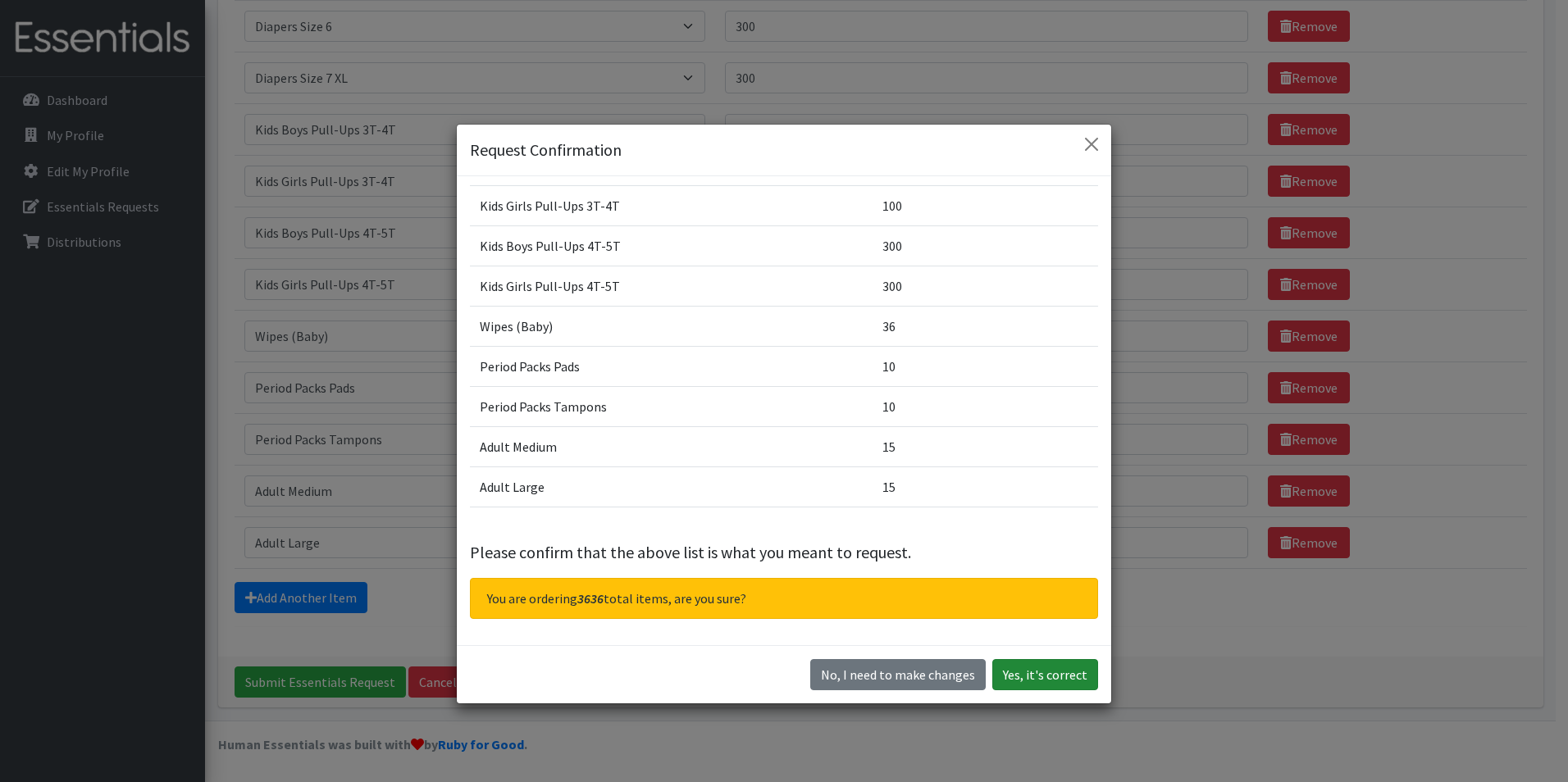
click at [1024, 674] on button "Yes, it's correct" at bounding box center [1045, 674] width 106 height 31
